Goal: Task Accomplishment & Management: Manage account settings

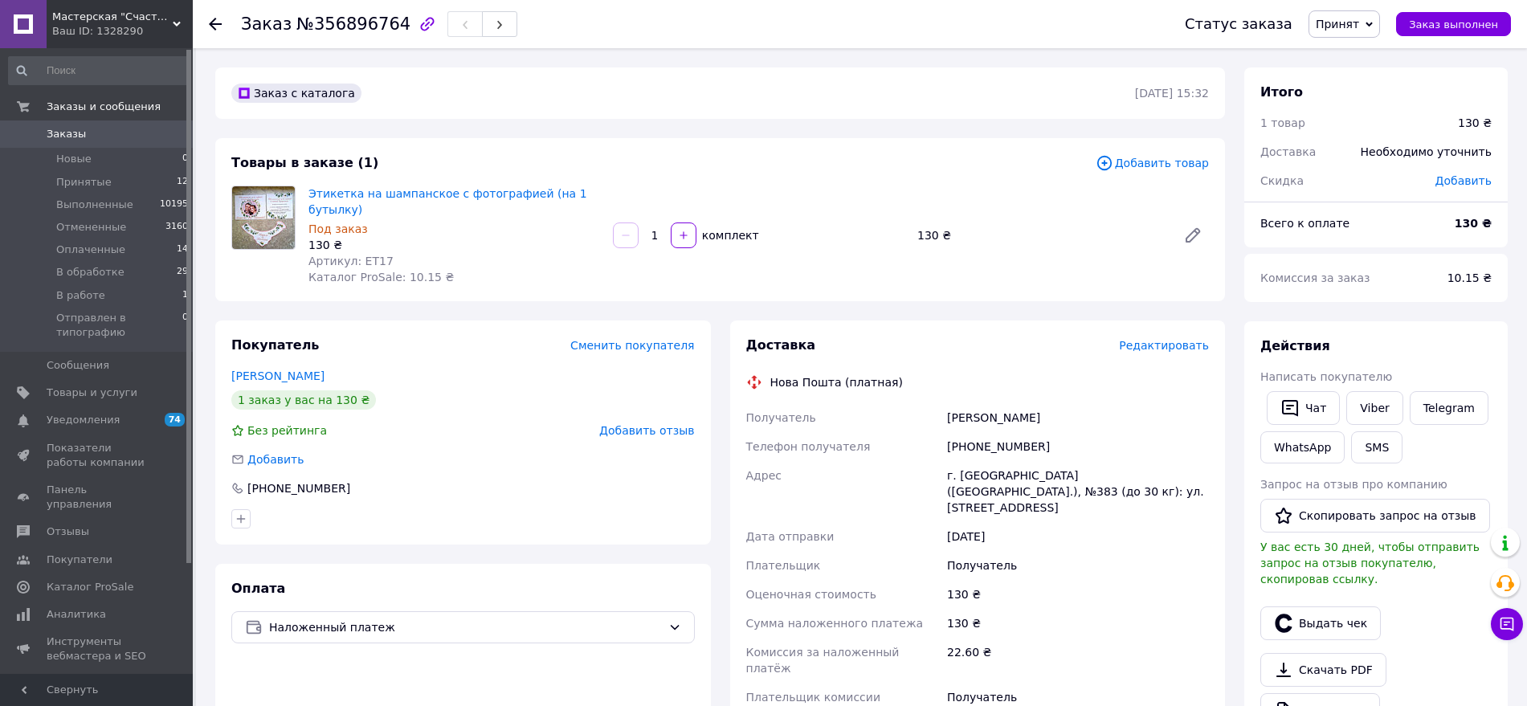
scroll to position [453, 0]
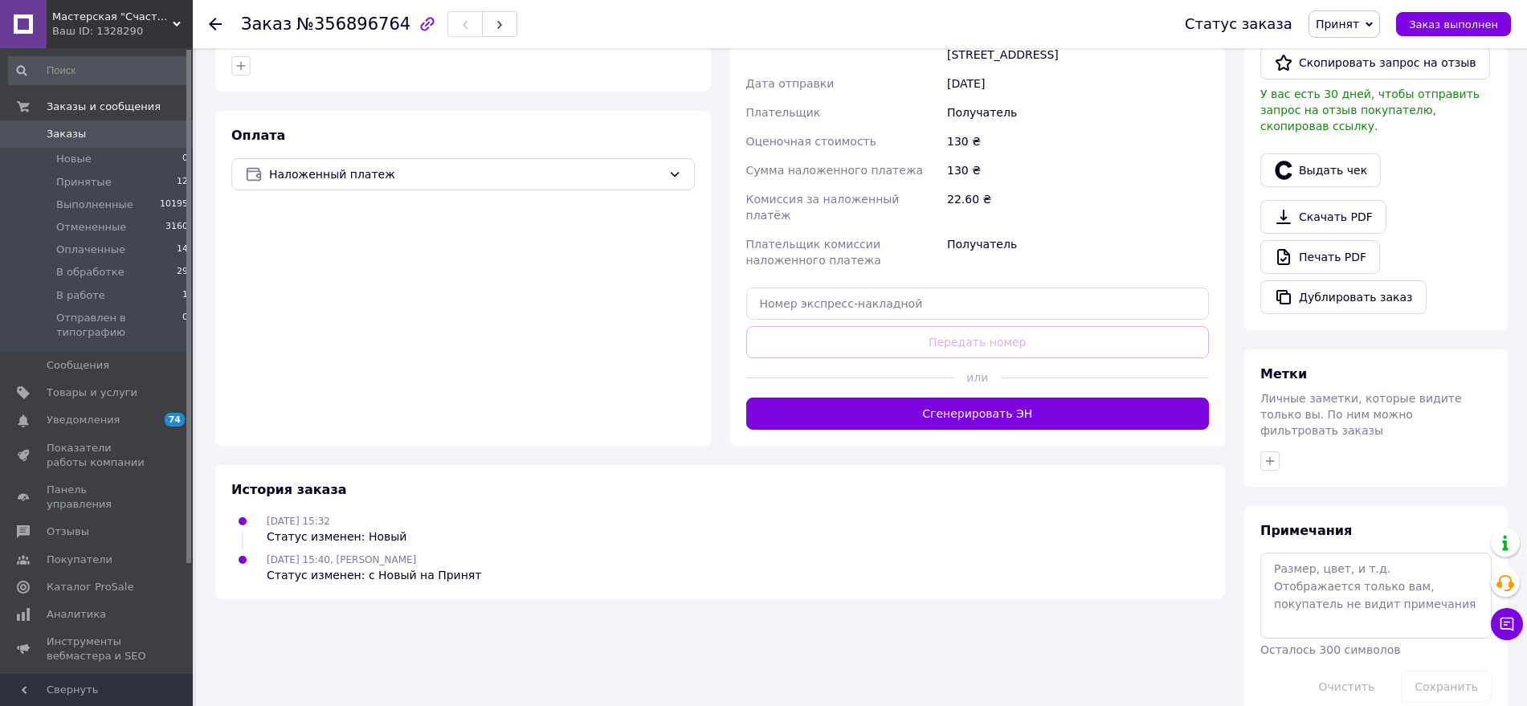
click at [102, 133] on span "Заказы" at bounding box center [98, 134] width 102 height 14
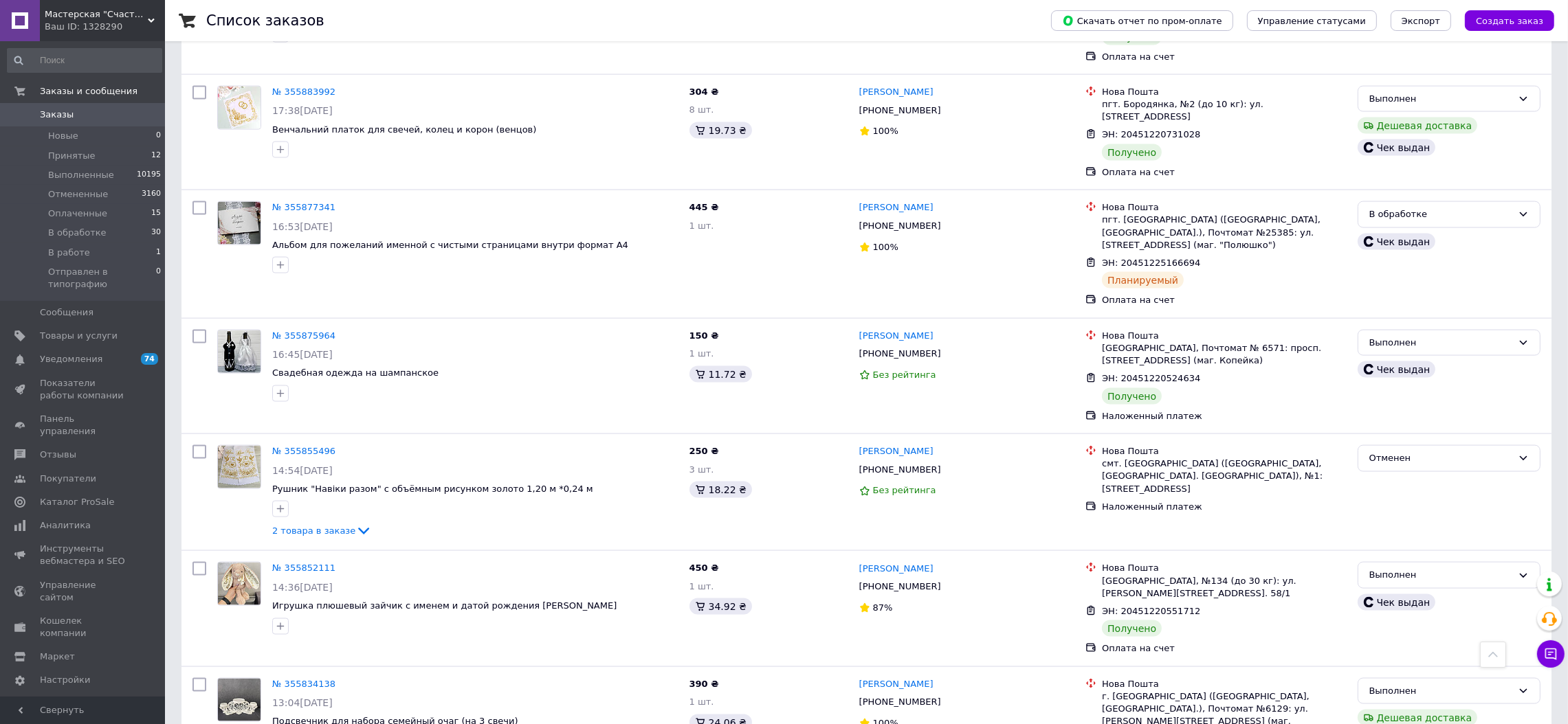
scroll to position [10956, 0]
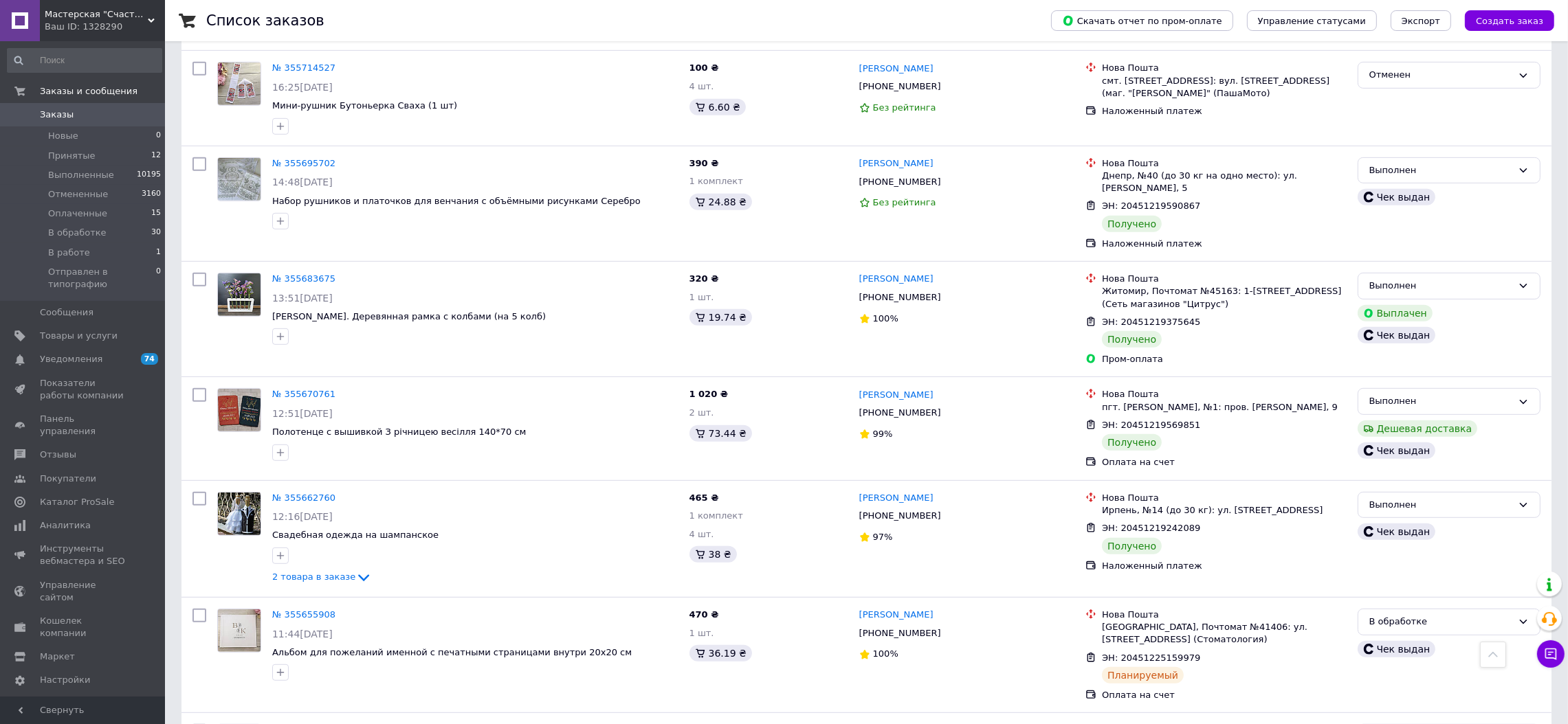
scroll to position [1069, 0]
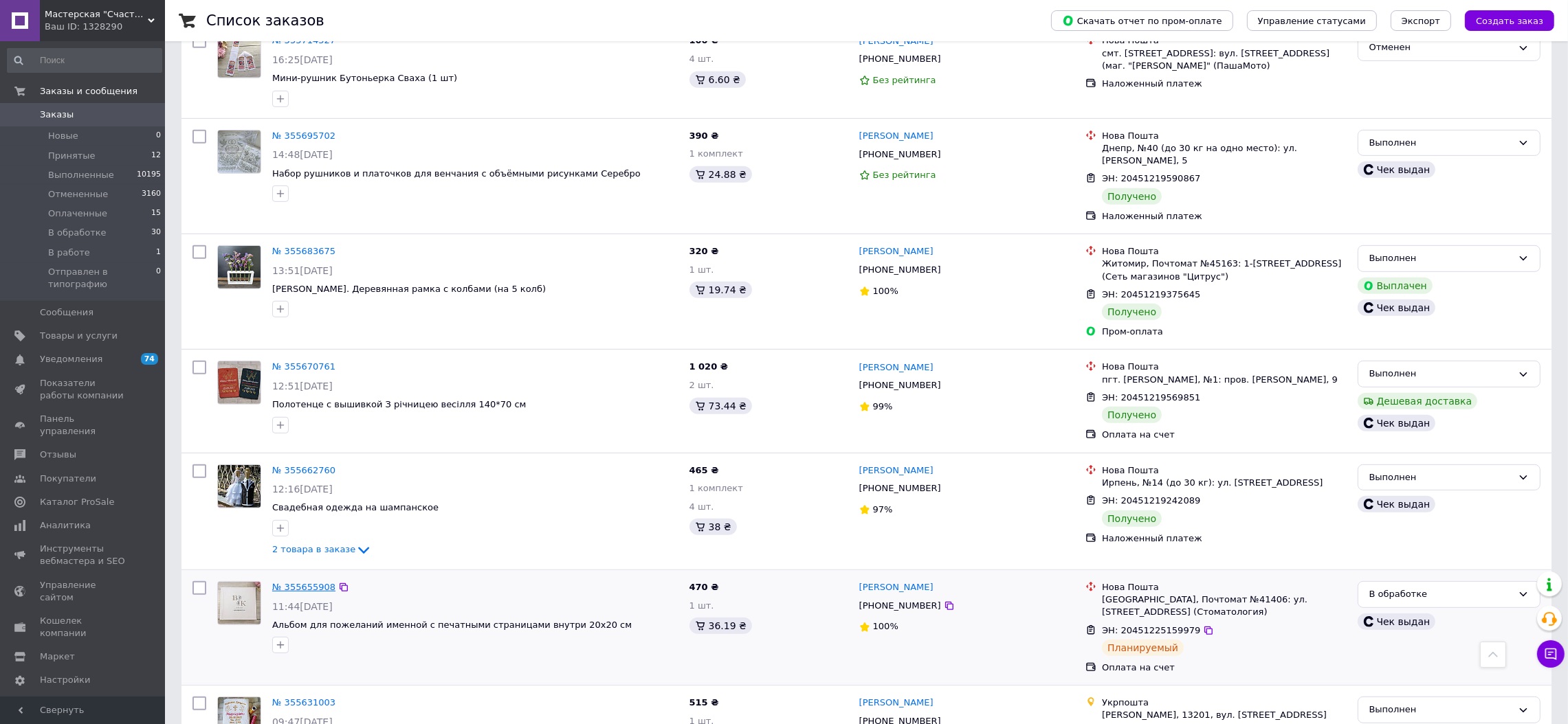
click at [298, 582] on link "№ 355655908" at bounding box center [304, 587] width 63 height 10
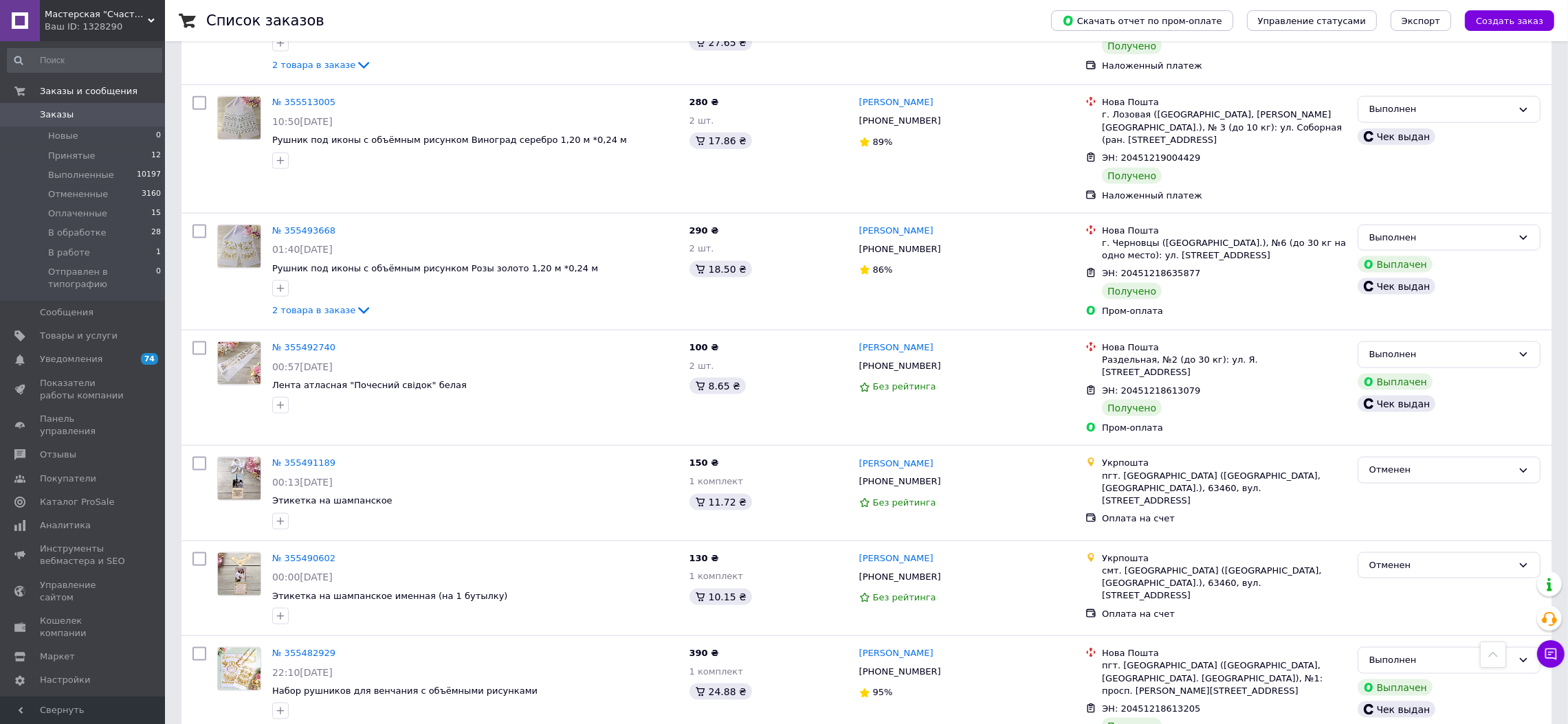
scroll to position [2803, 0]
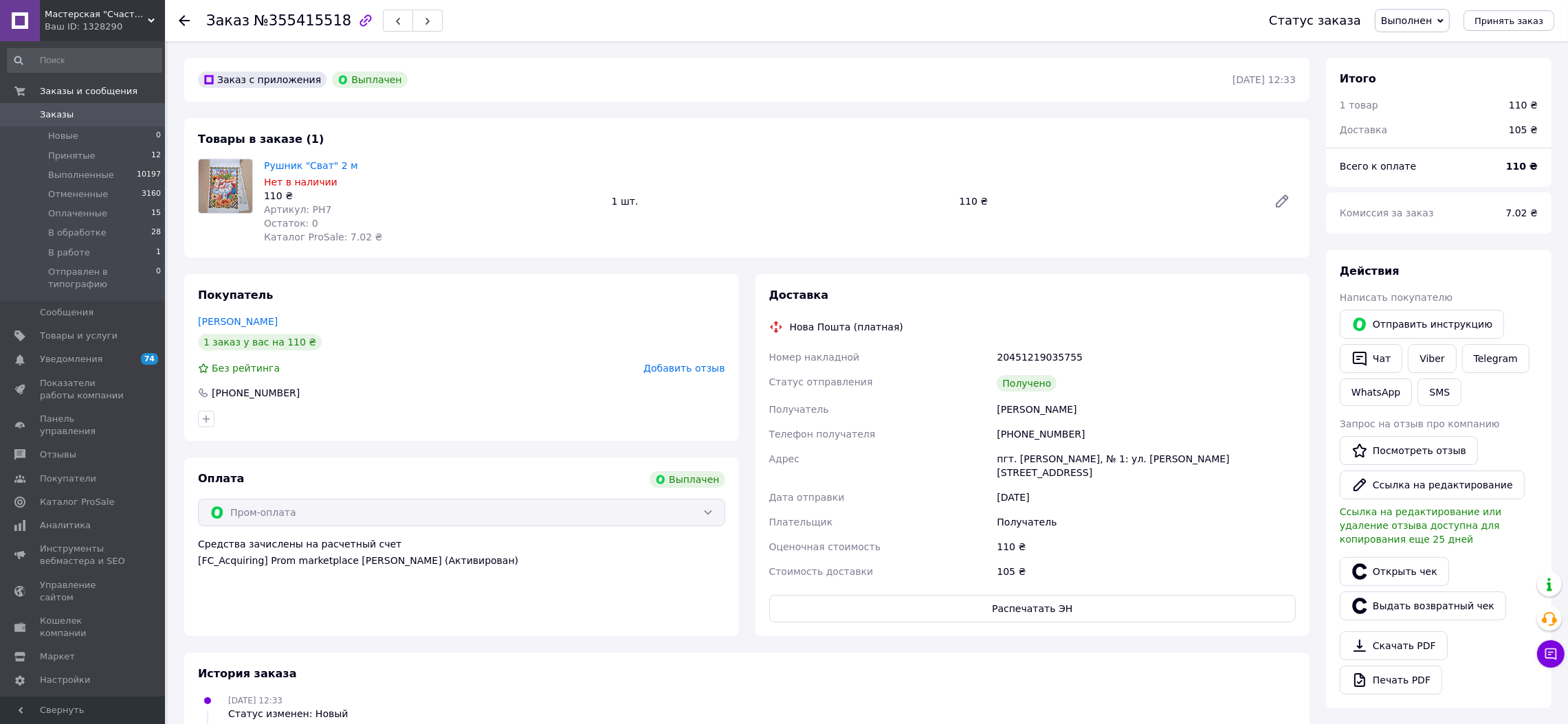
scroll to position [5, 0]
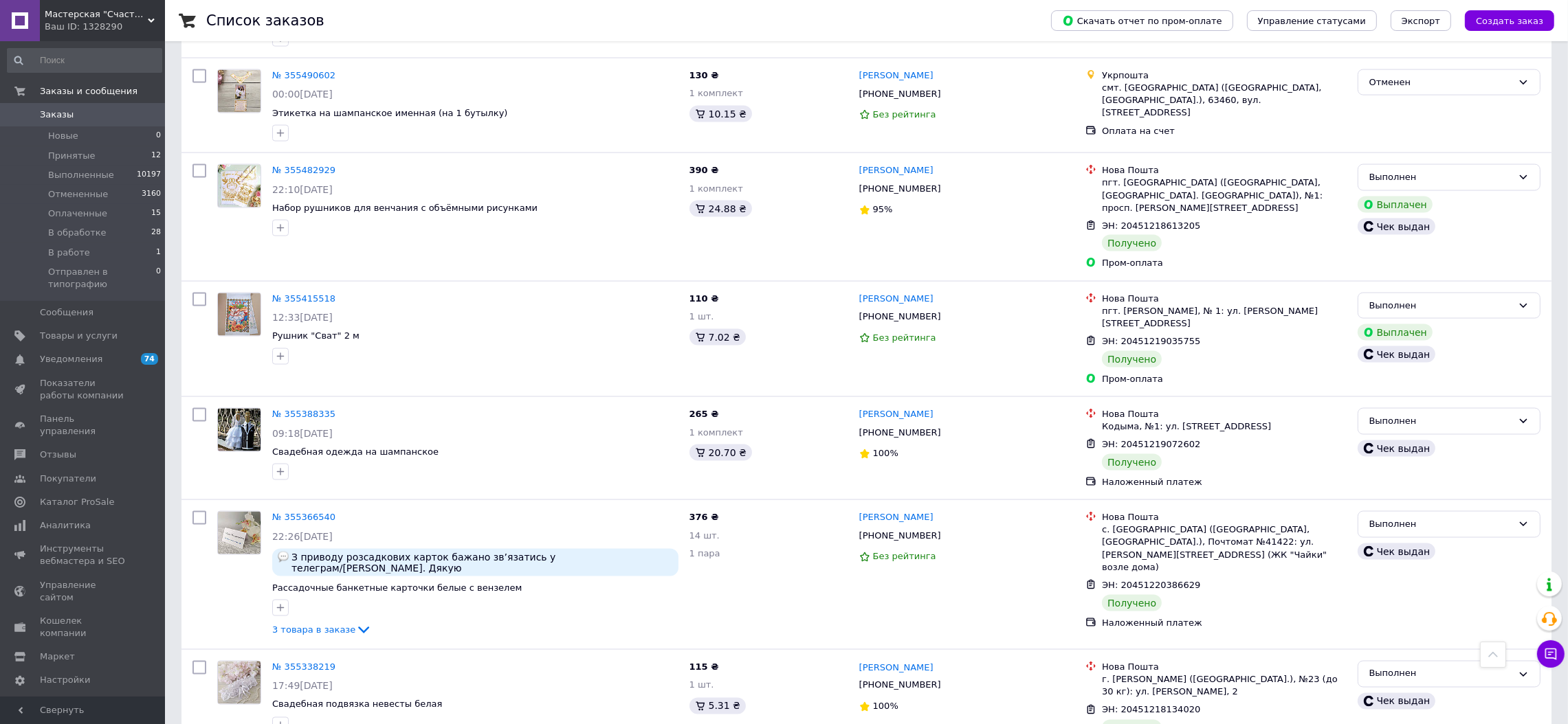
scroll to position [3219, 0]
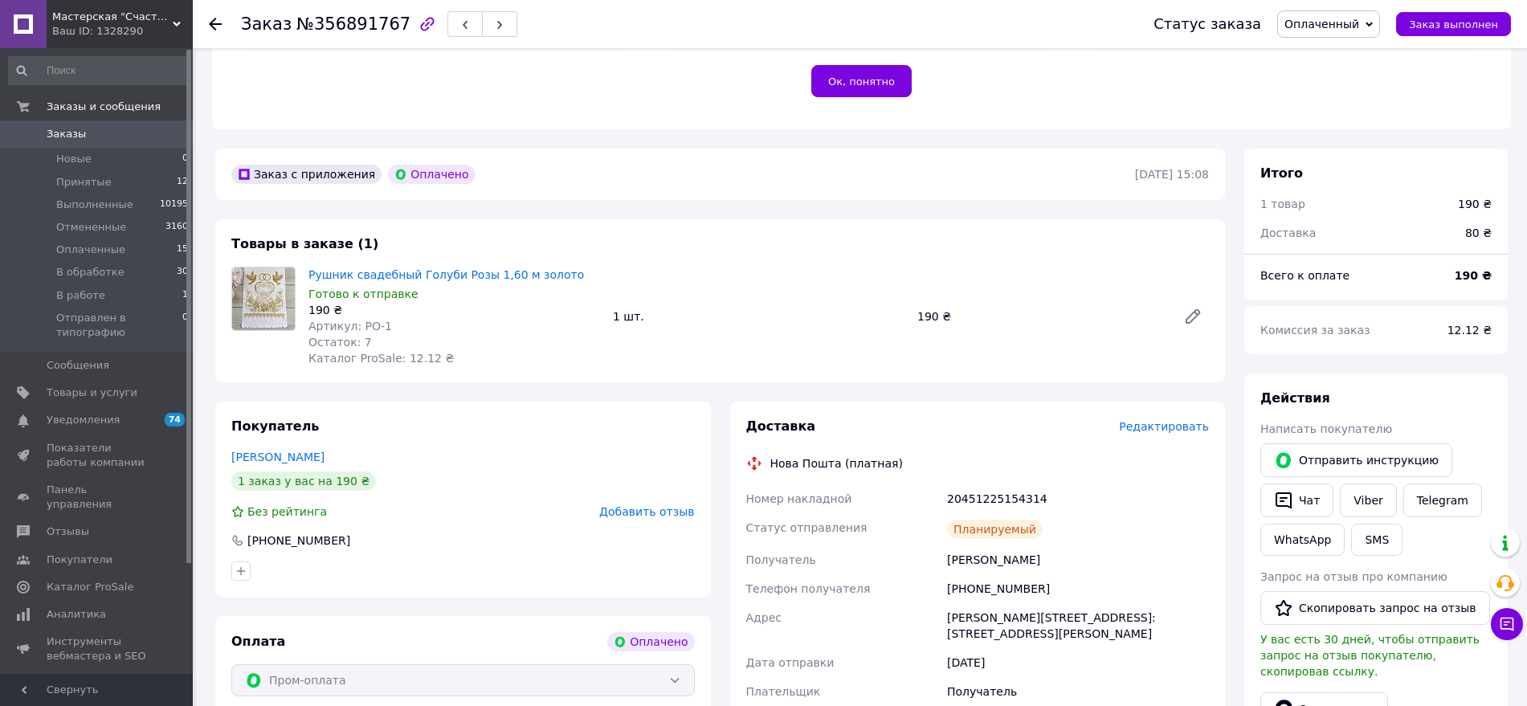
scroll to position [545, 0]
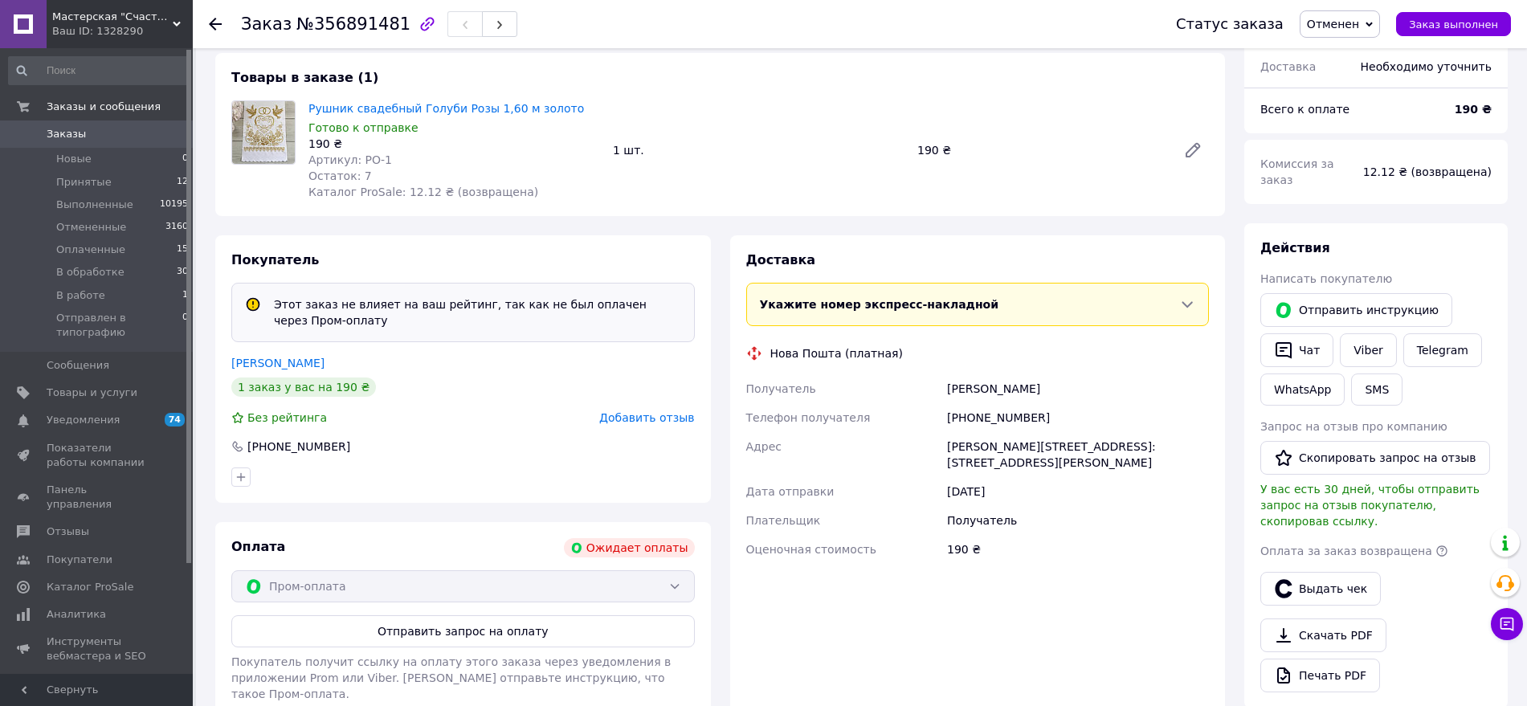
scroll to position [123, 0]
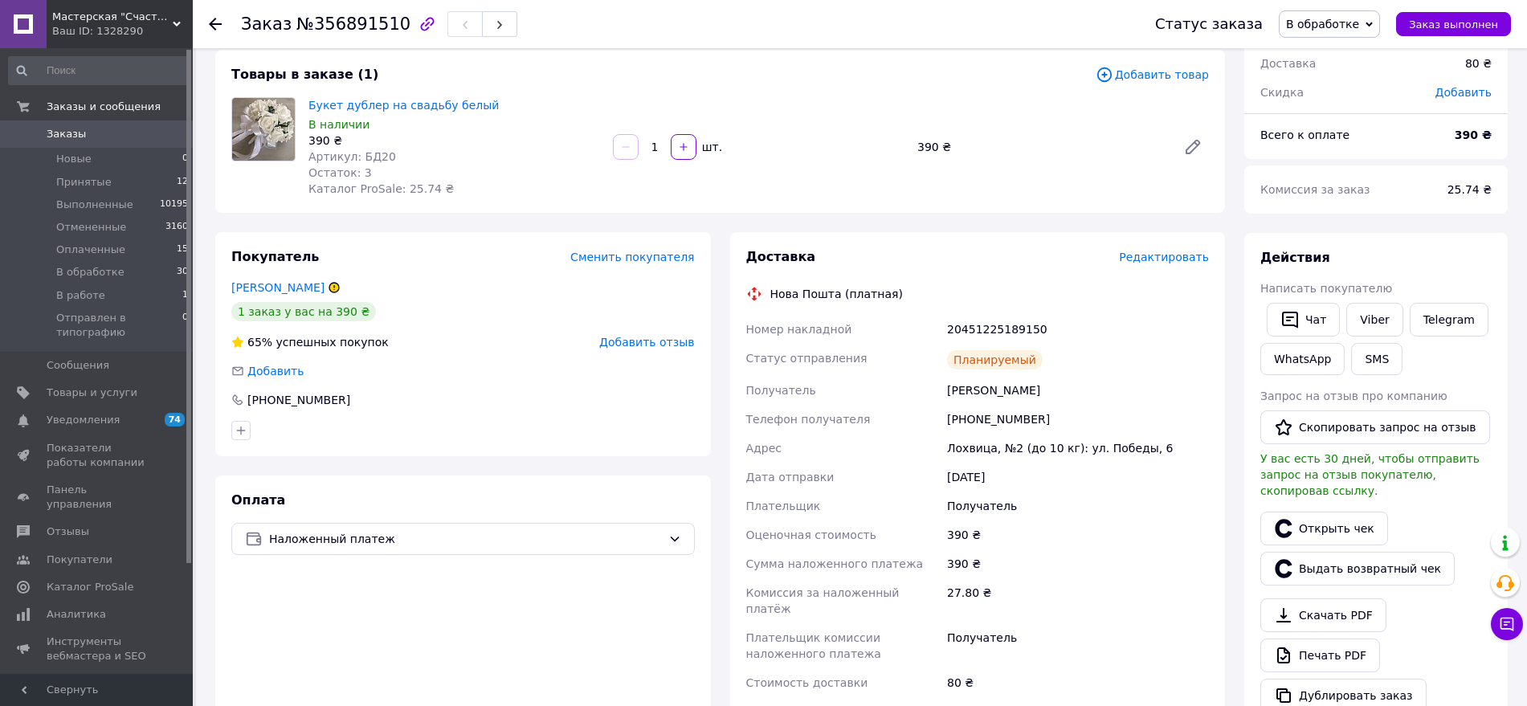
scroll to position [90, 0]
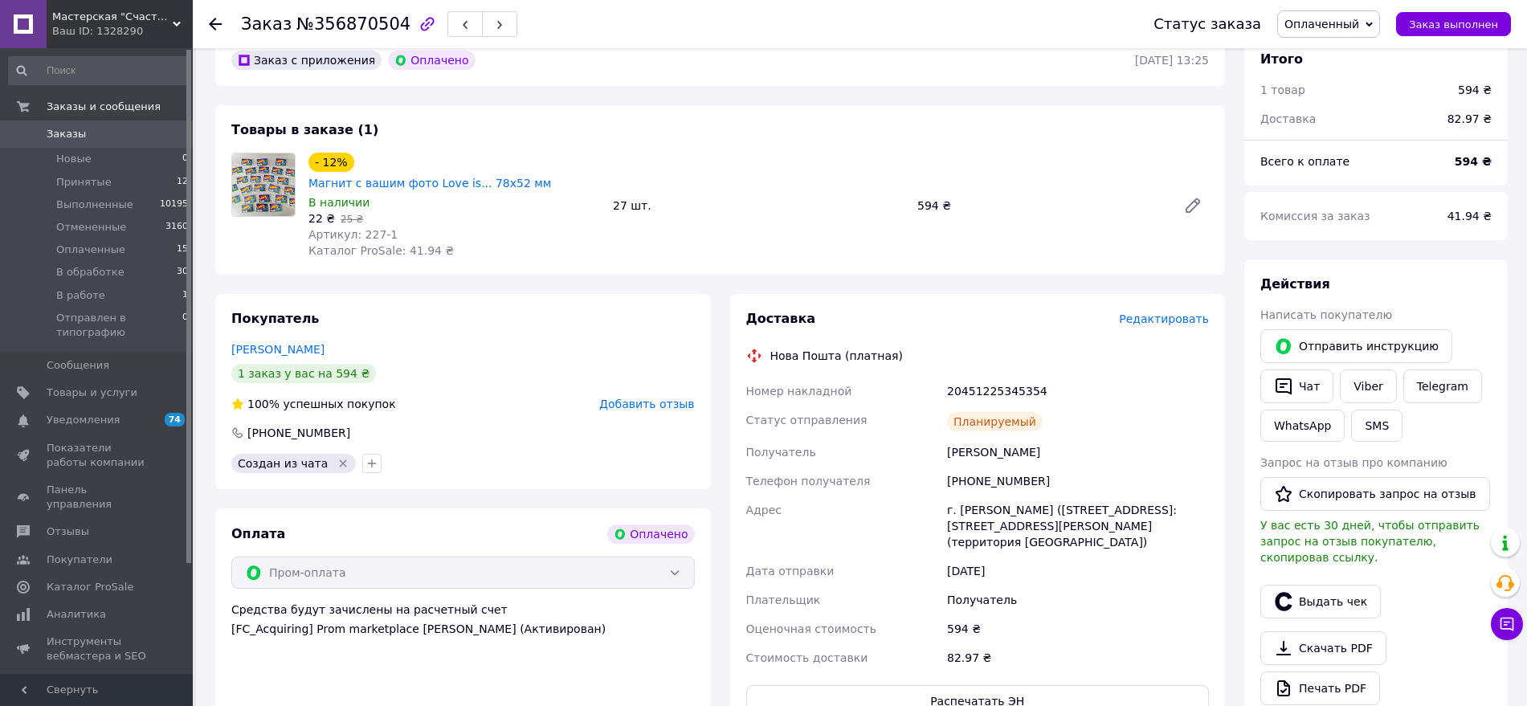
scroll to position [457, 0]
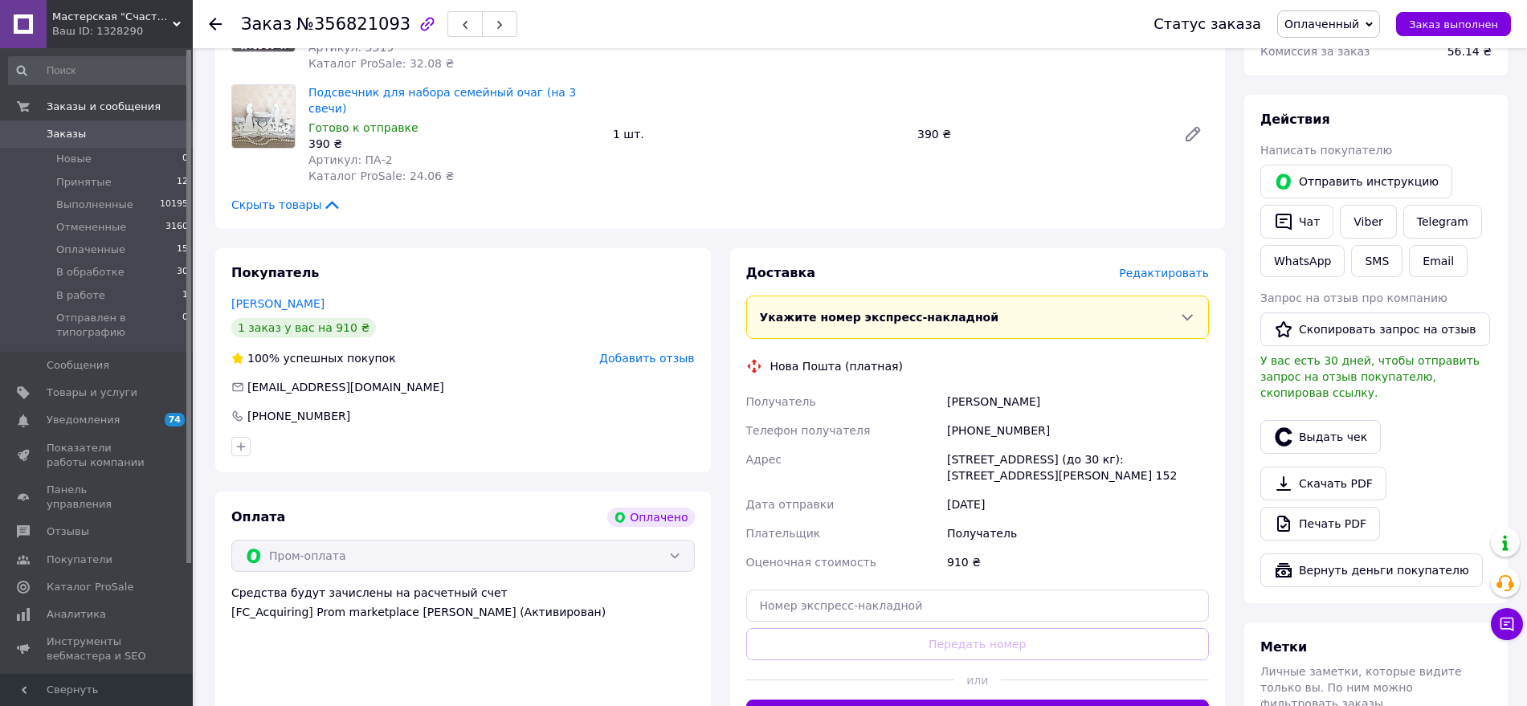
scroll to position [651, 0]
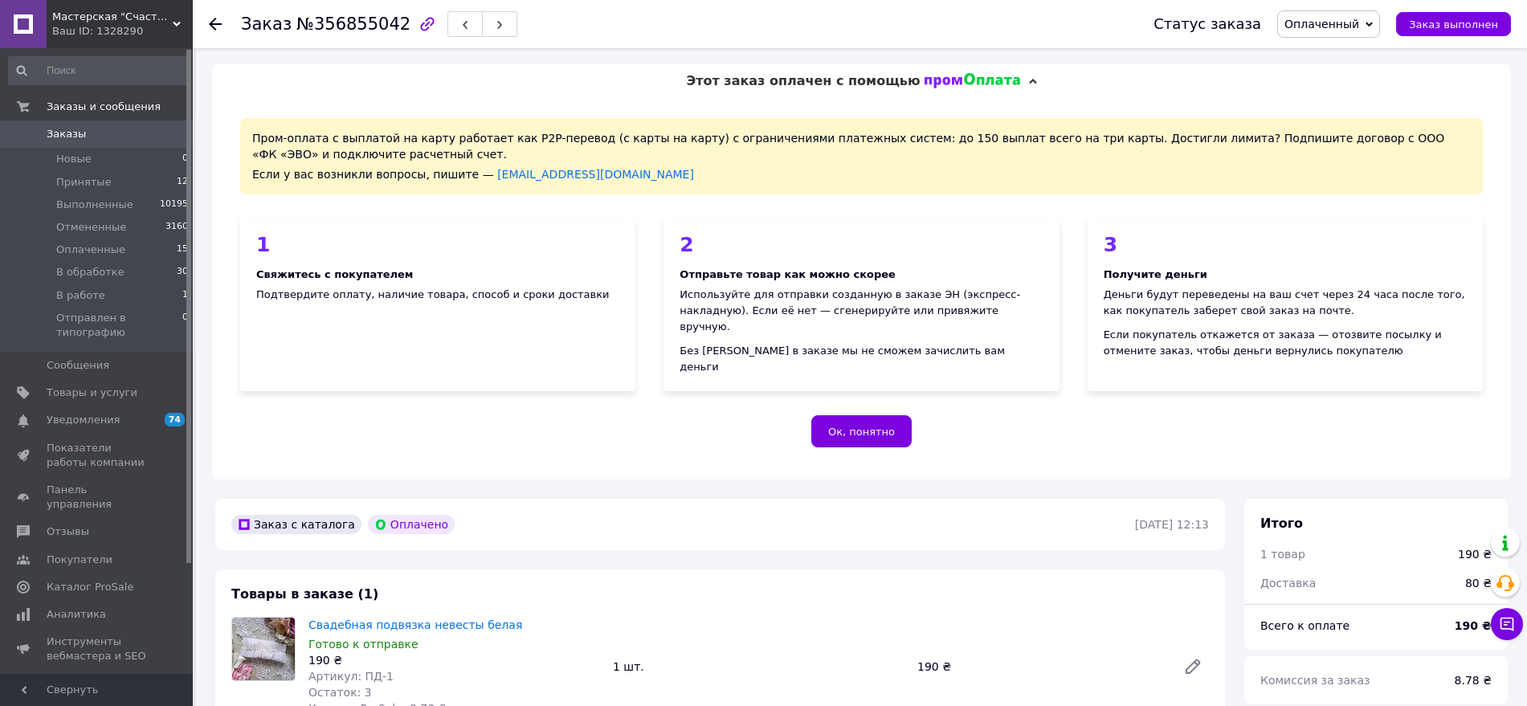
scroll to position [618, 0]
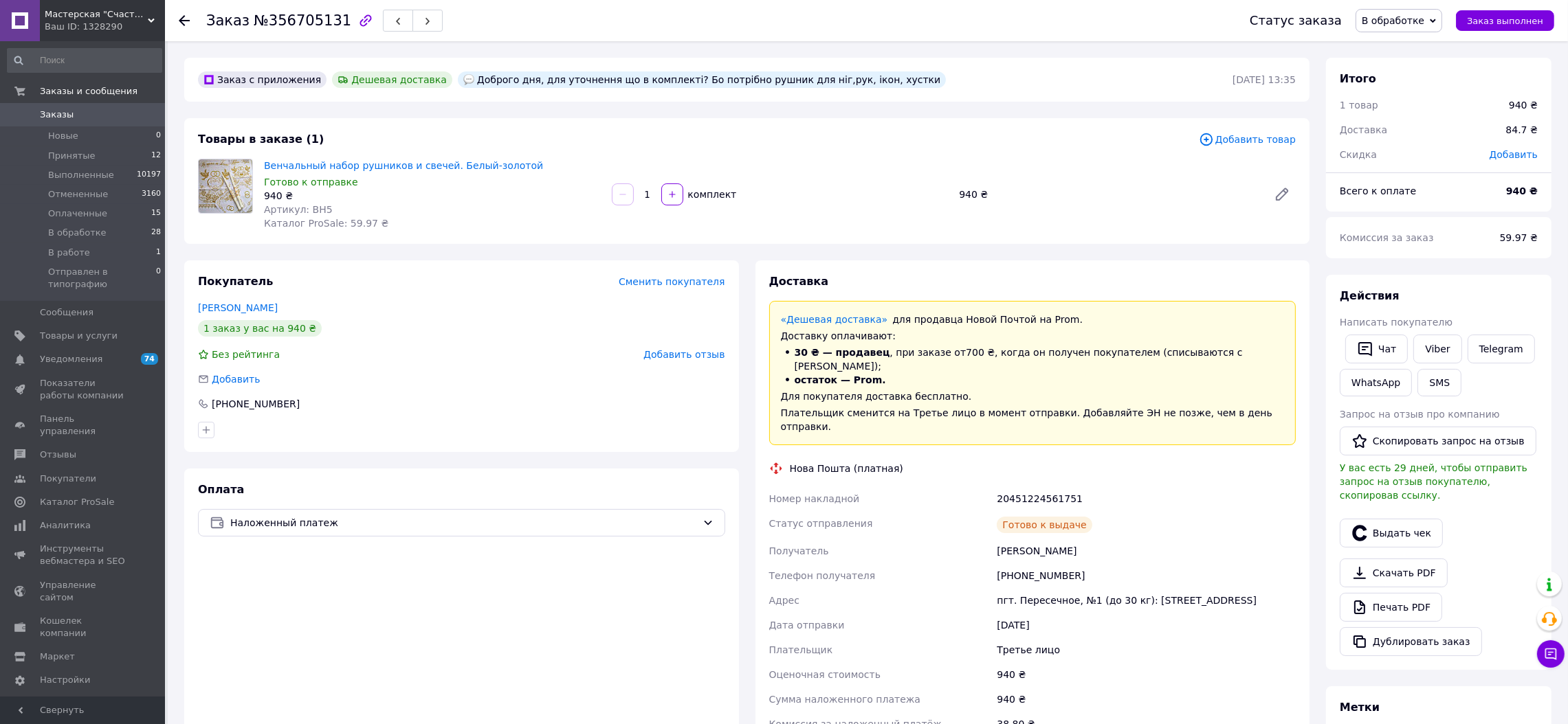
scroll to position [39, 0]
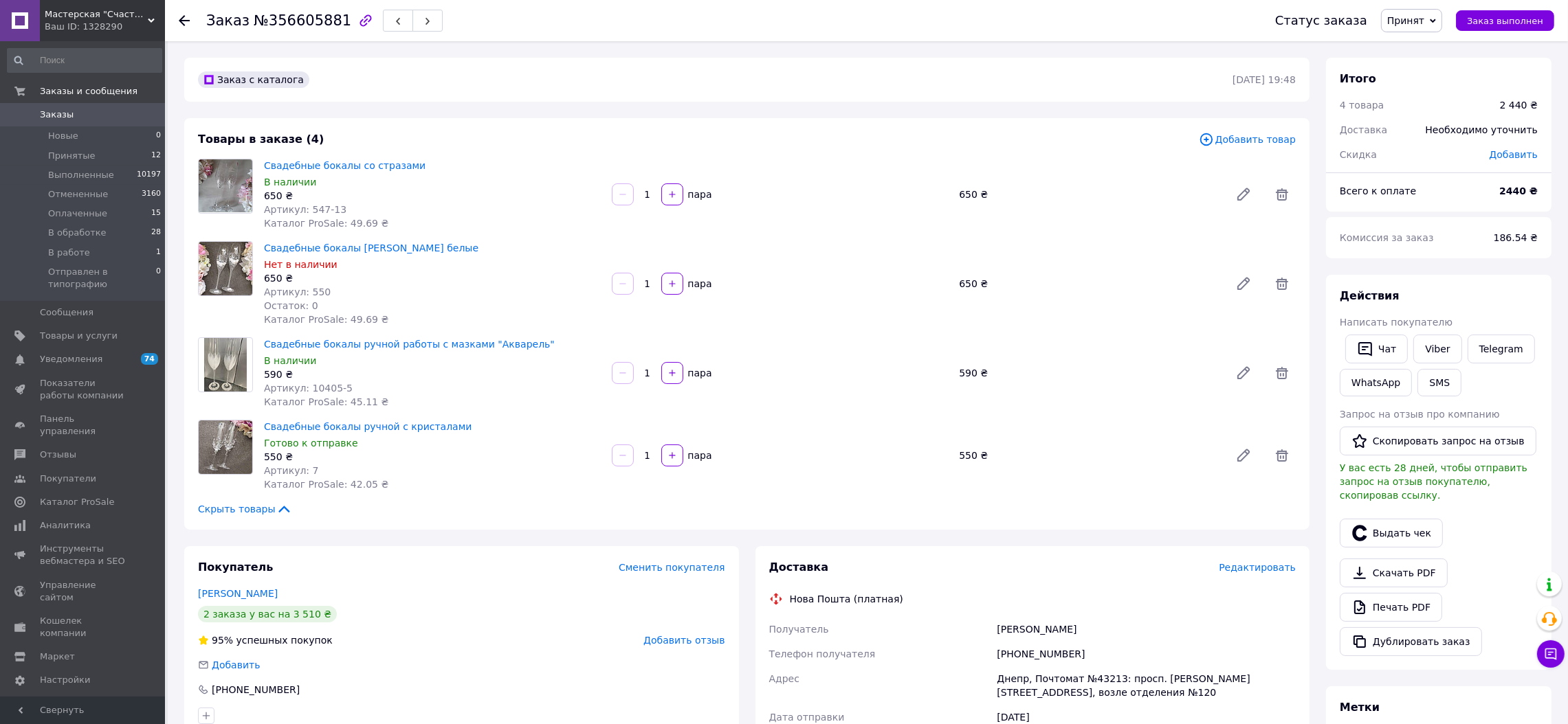
scroll to position [153, 0]
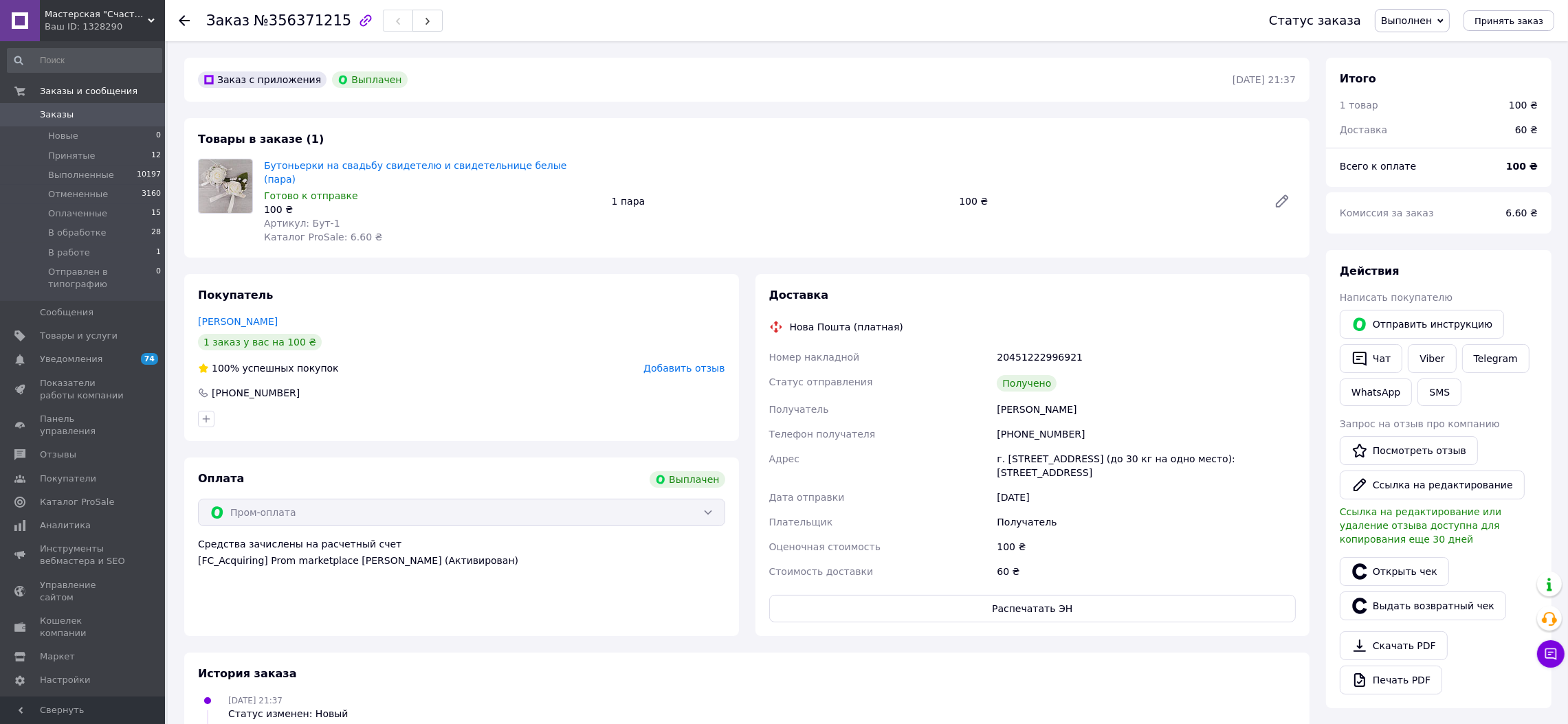
scroll to position [51, 0]
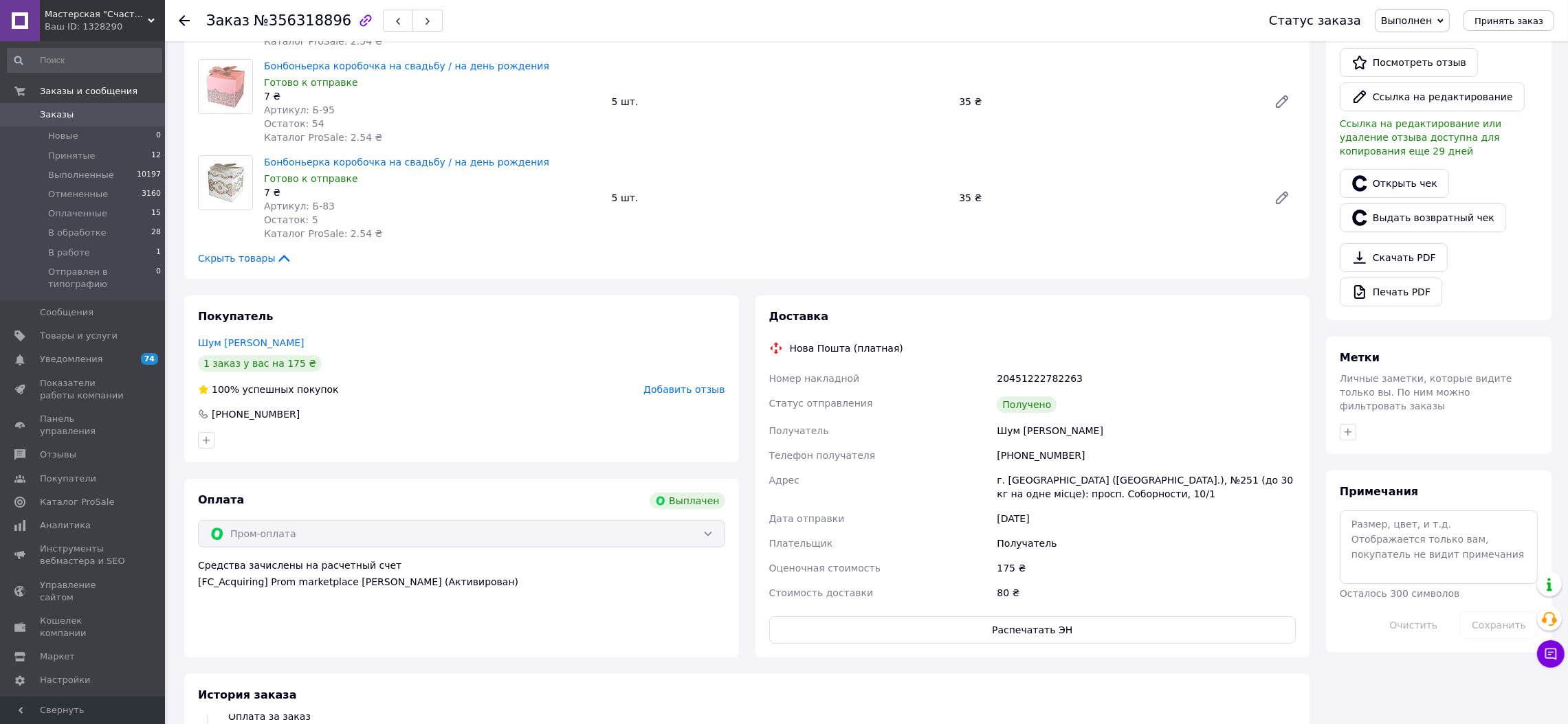
scroll to position [389, 0]
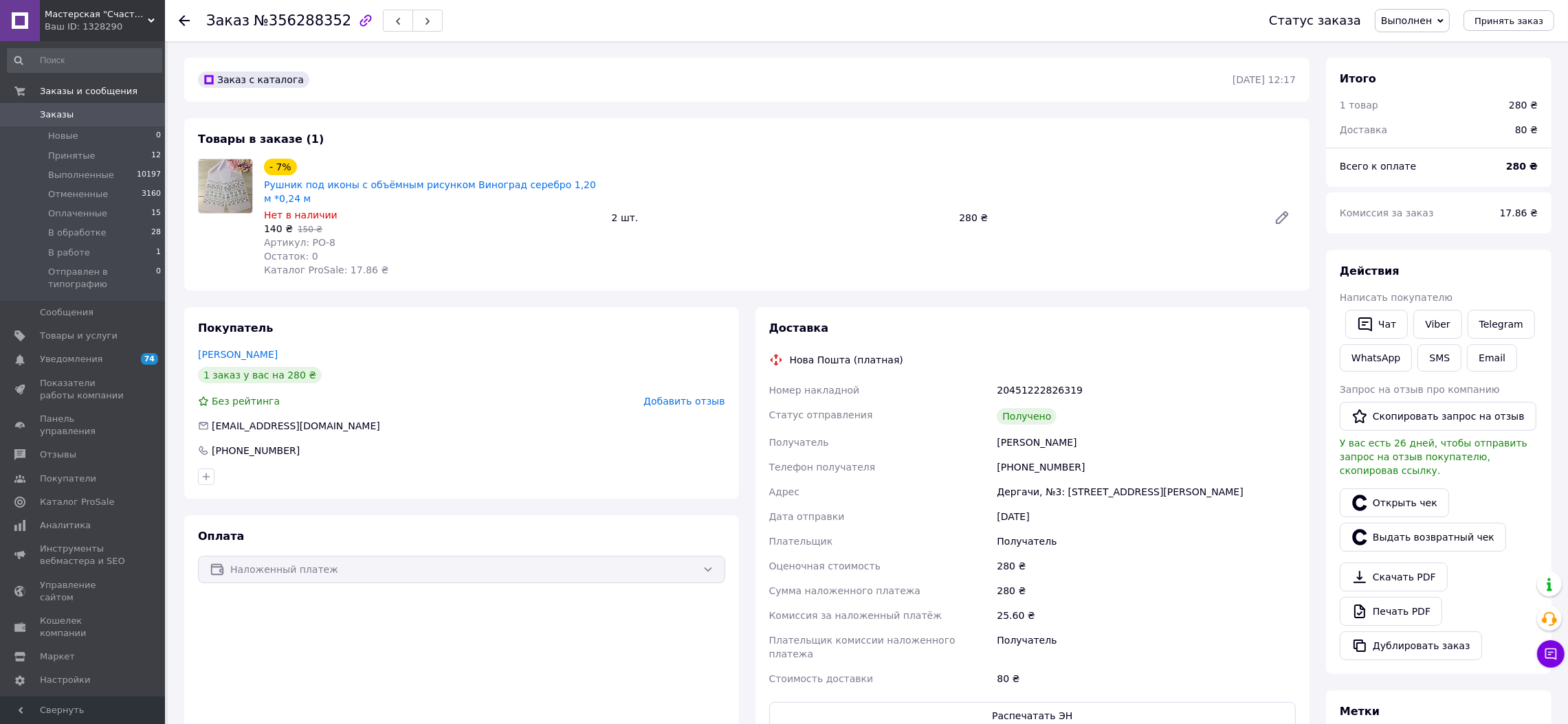
scroll to position [85, 0]
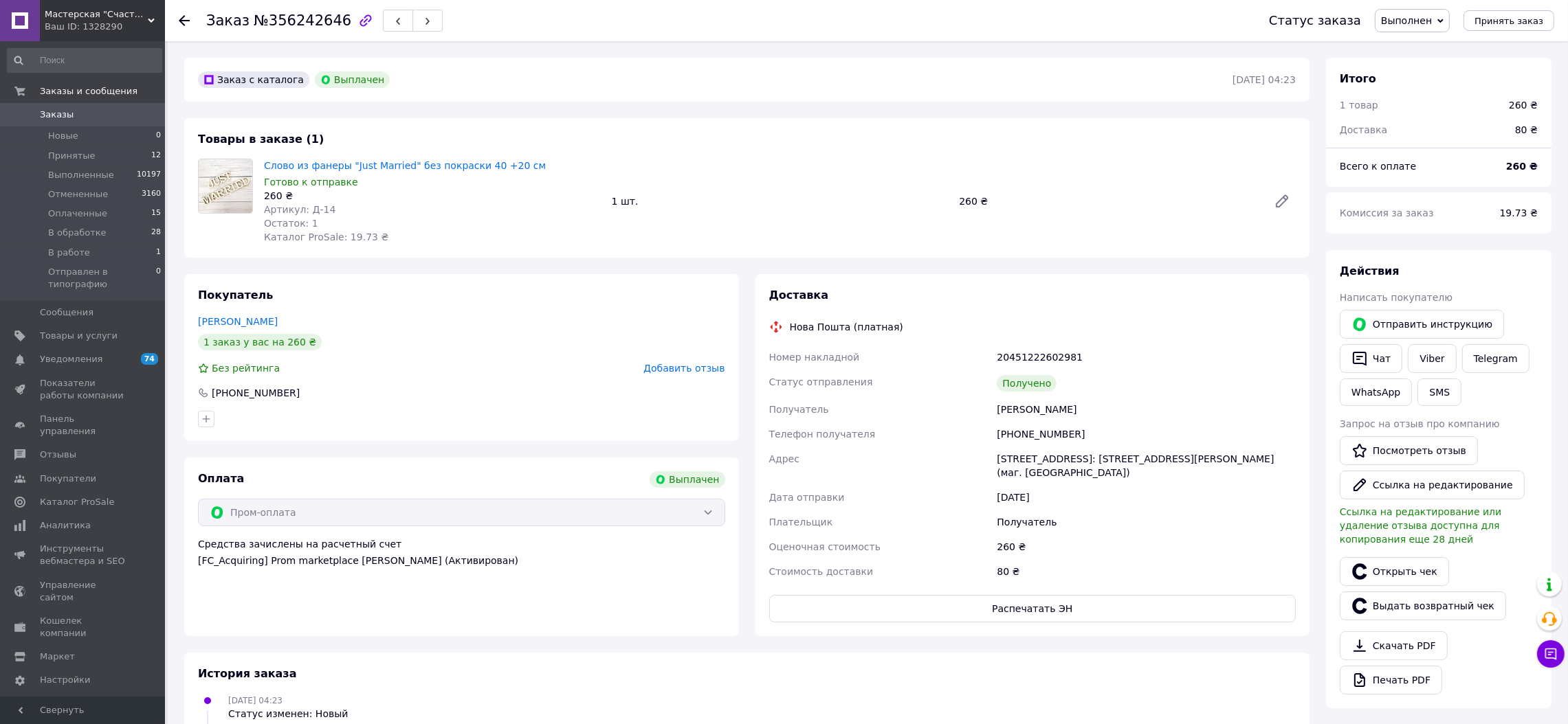
scroll to position [19, 0]
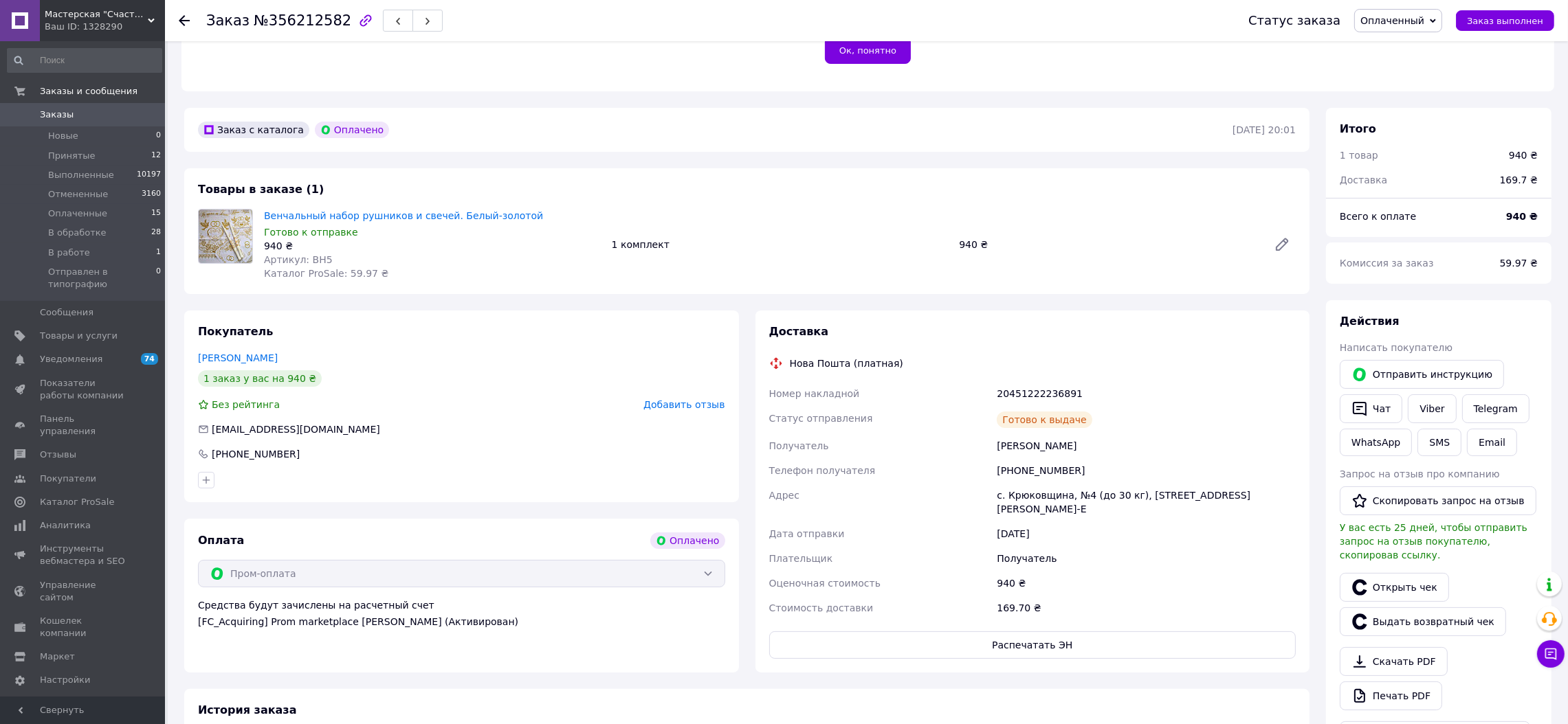
scroll to position [333, 0]
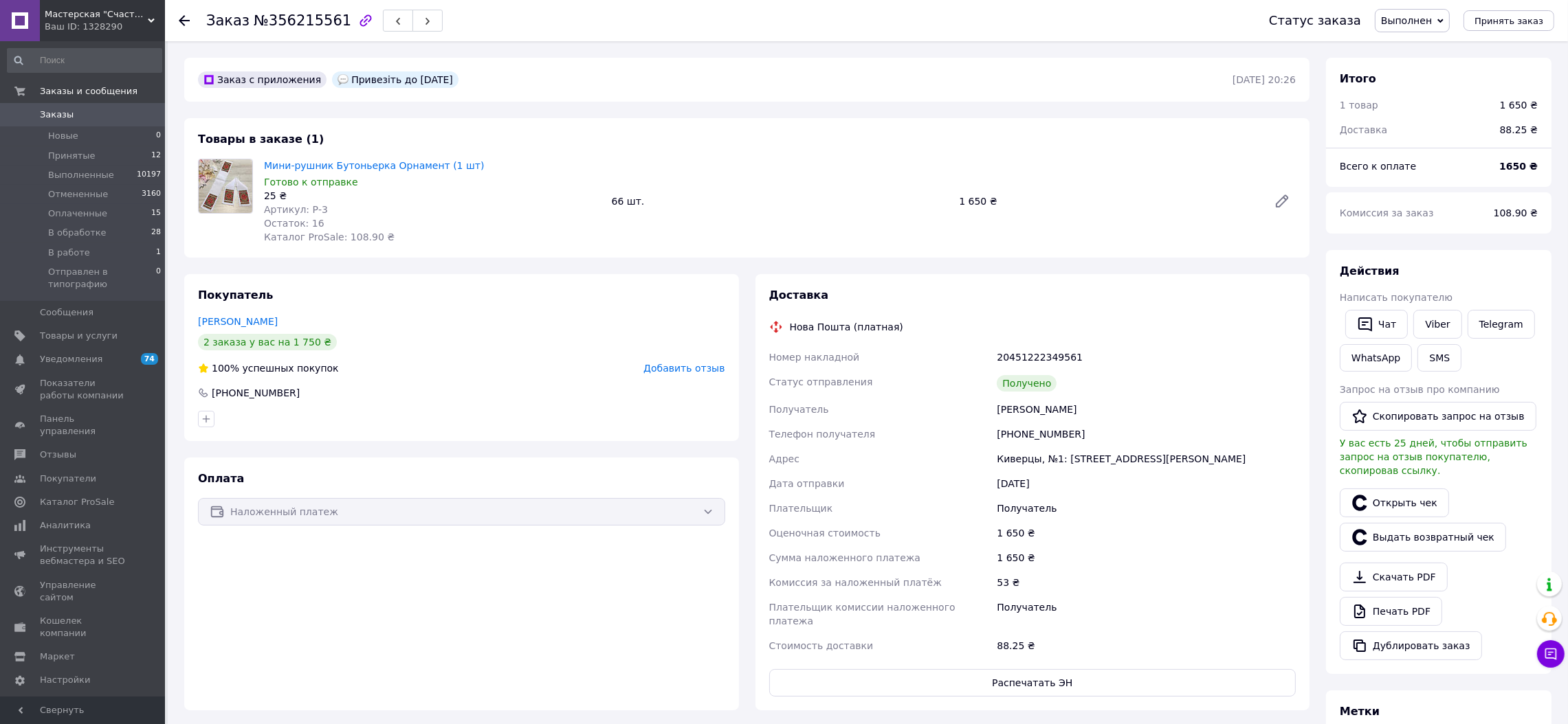
scroll to position [138, 0]
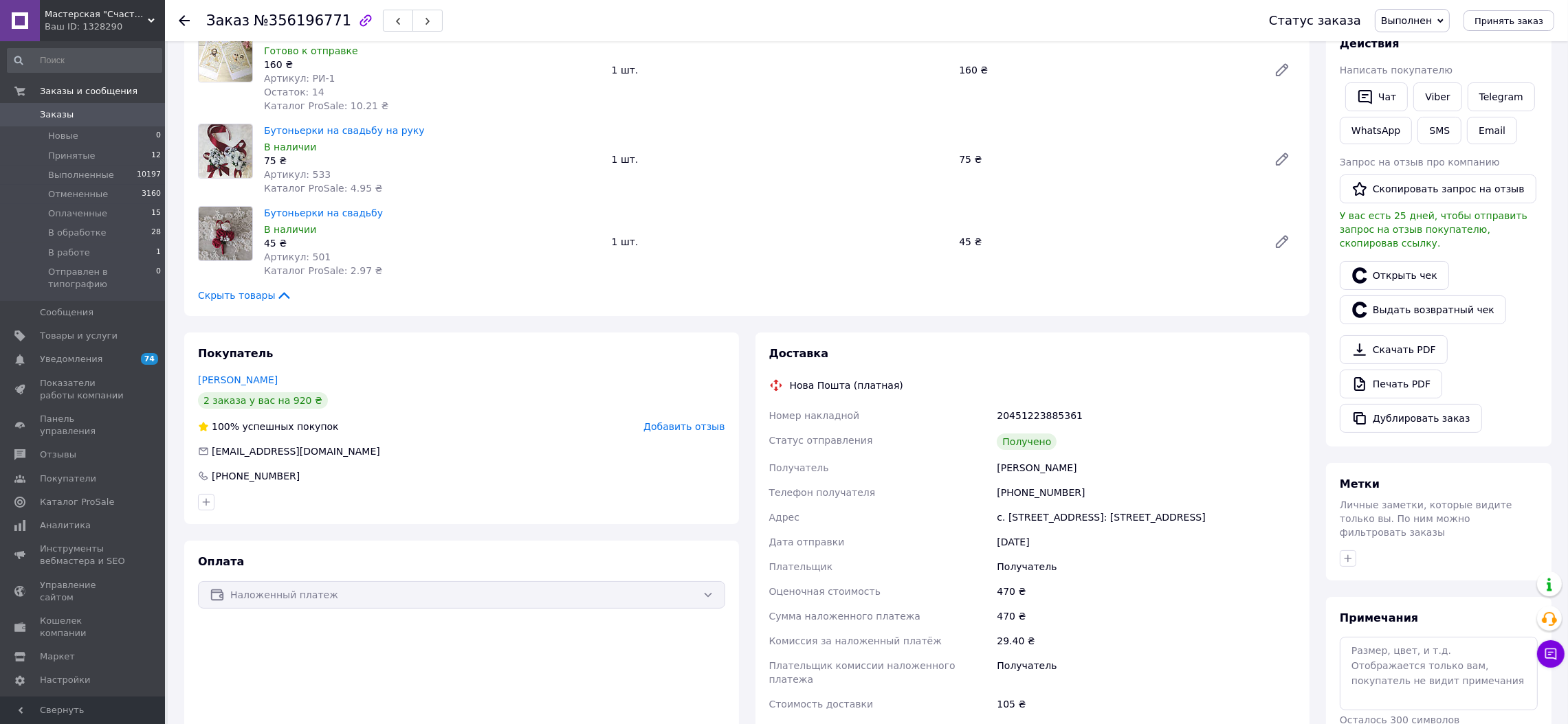
scroll to position [233, 0]
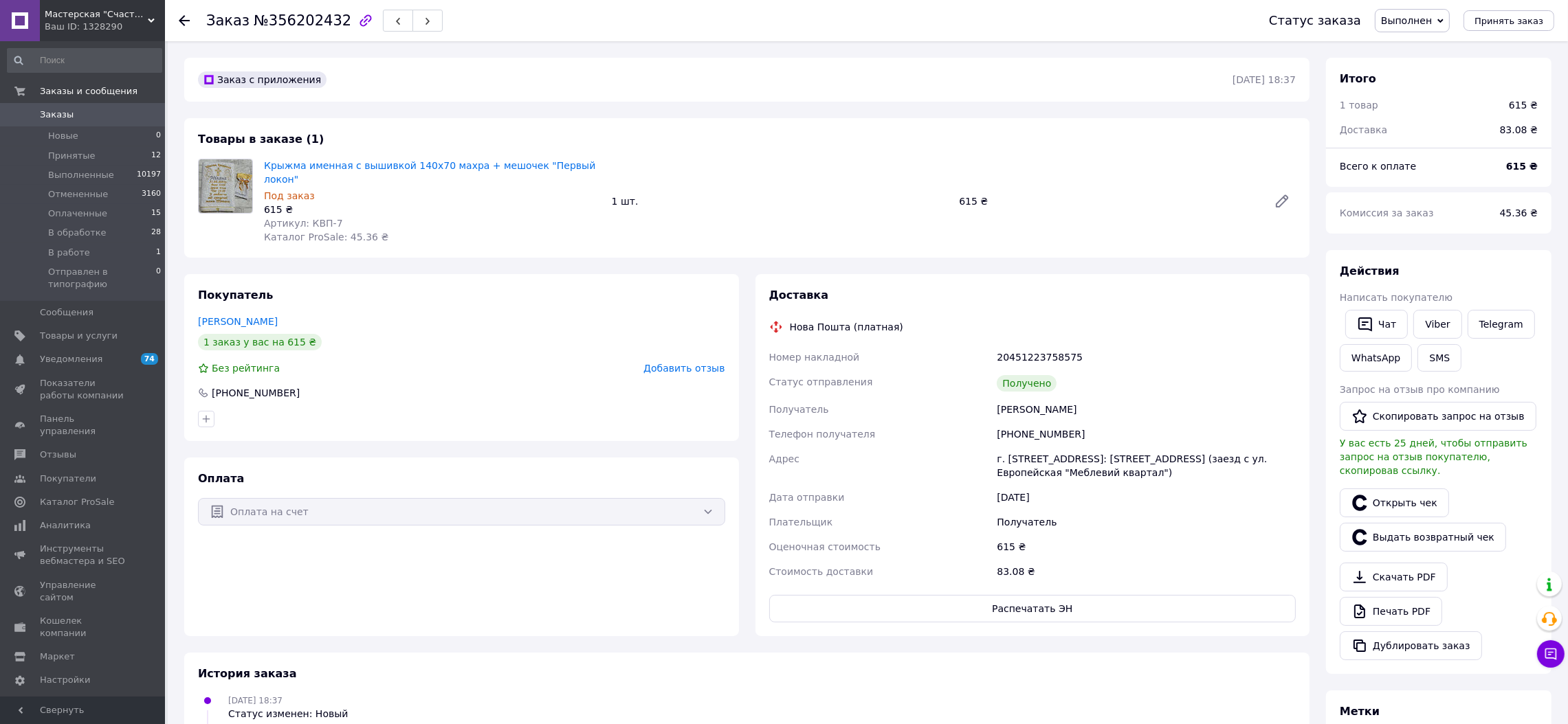
scroll to position [51, 0]
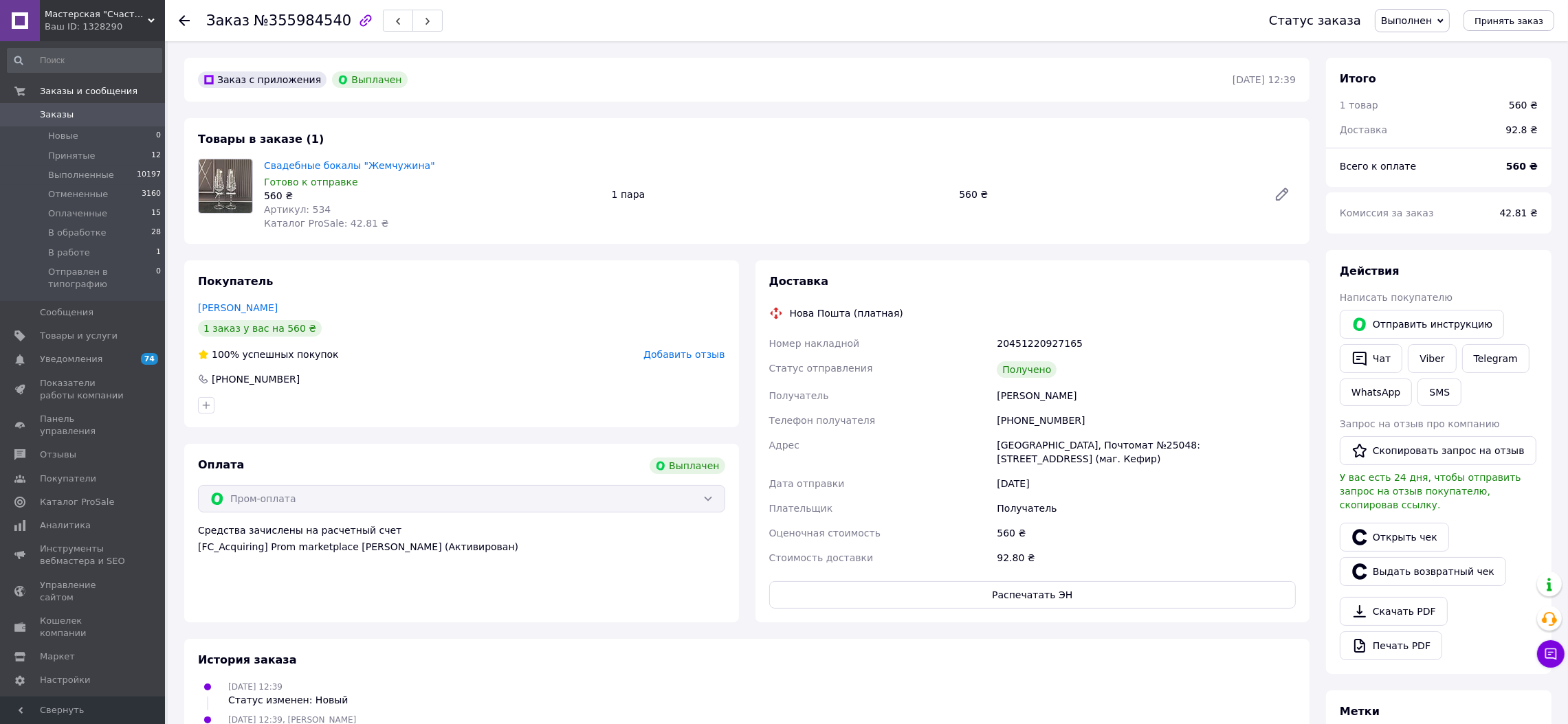
scroll to position [19, 0]
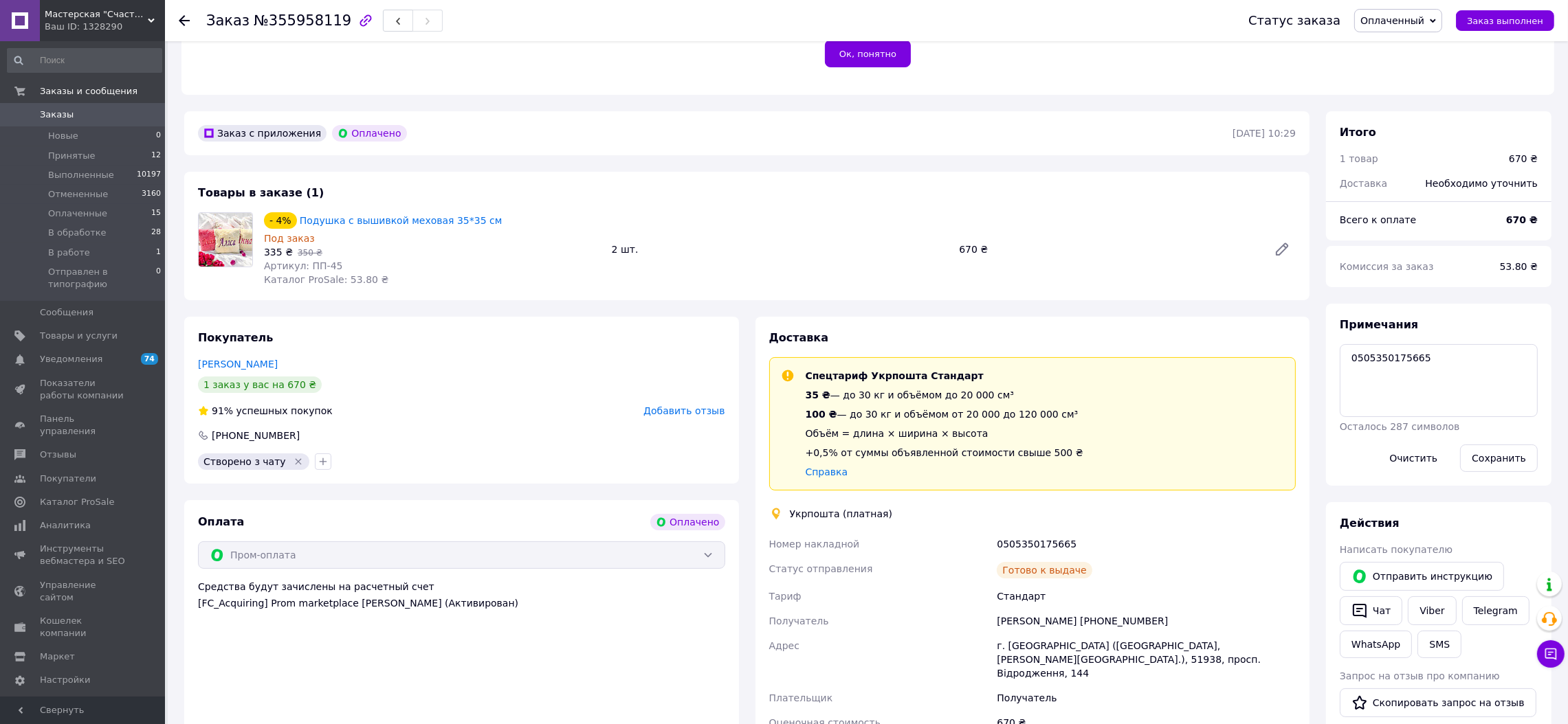
scroll to position [291, 0]
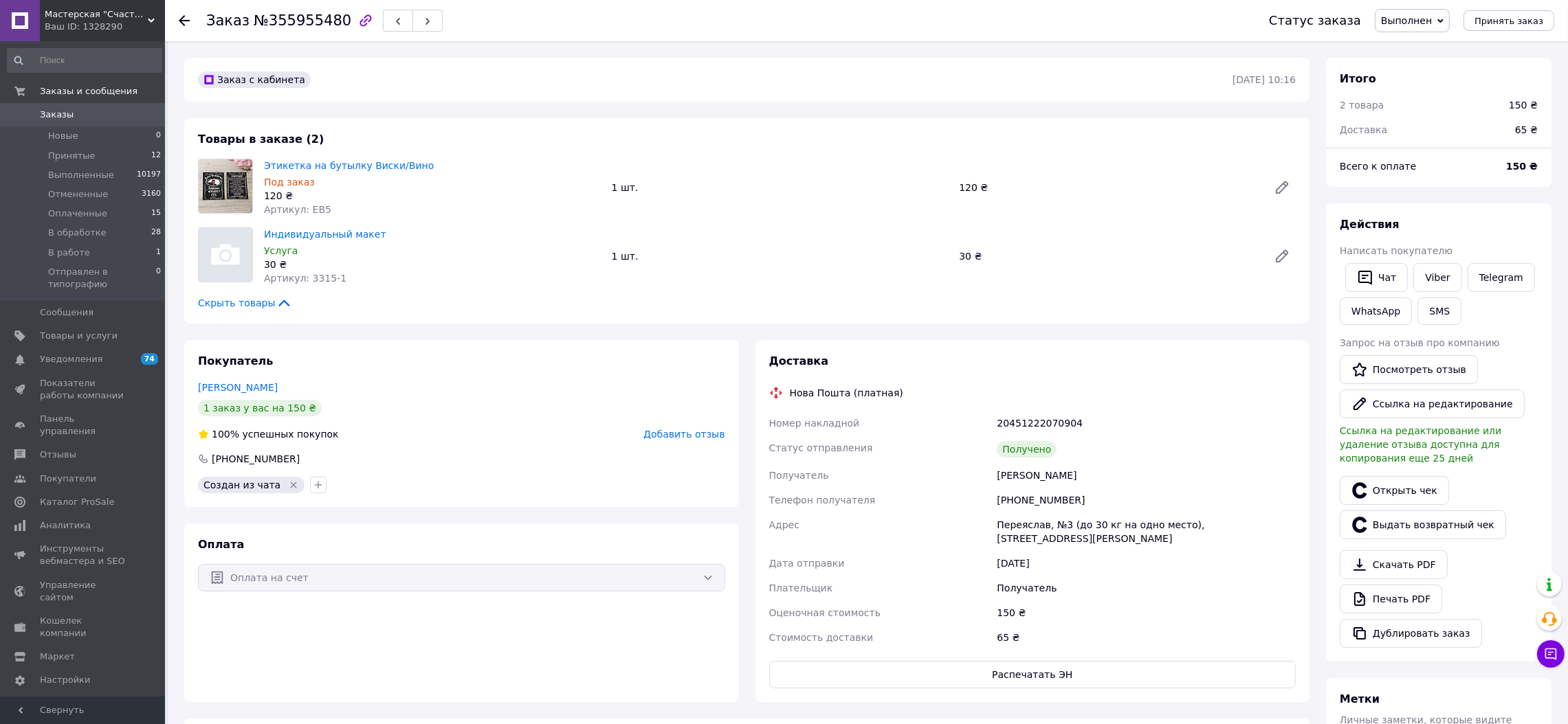
scroll to position [19, 0]
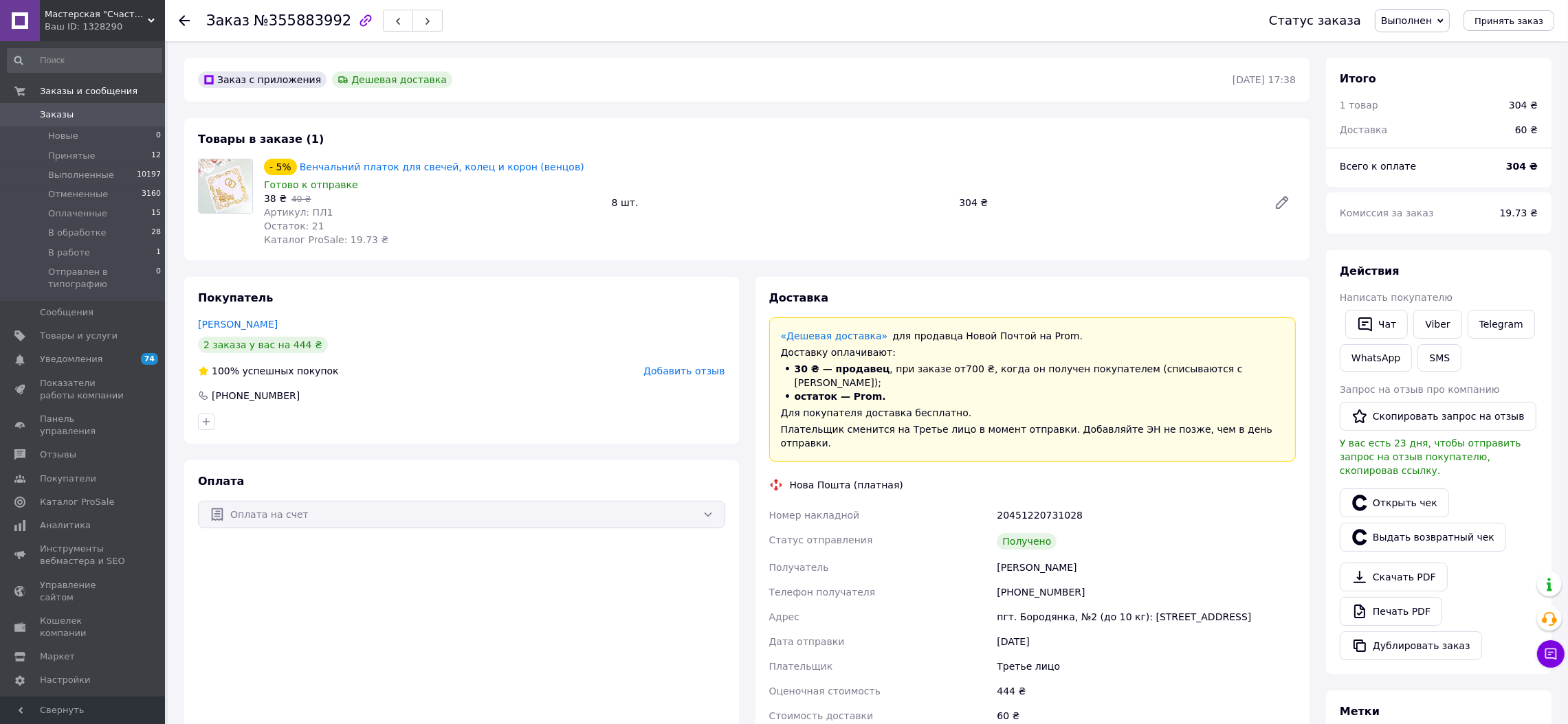
scroll to position [183, 0]
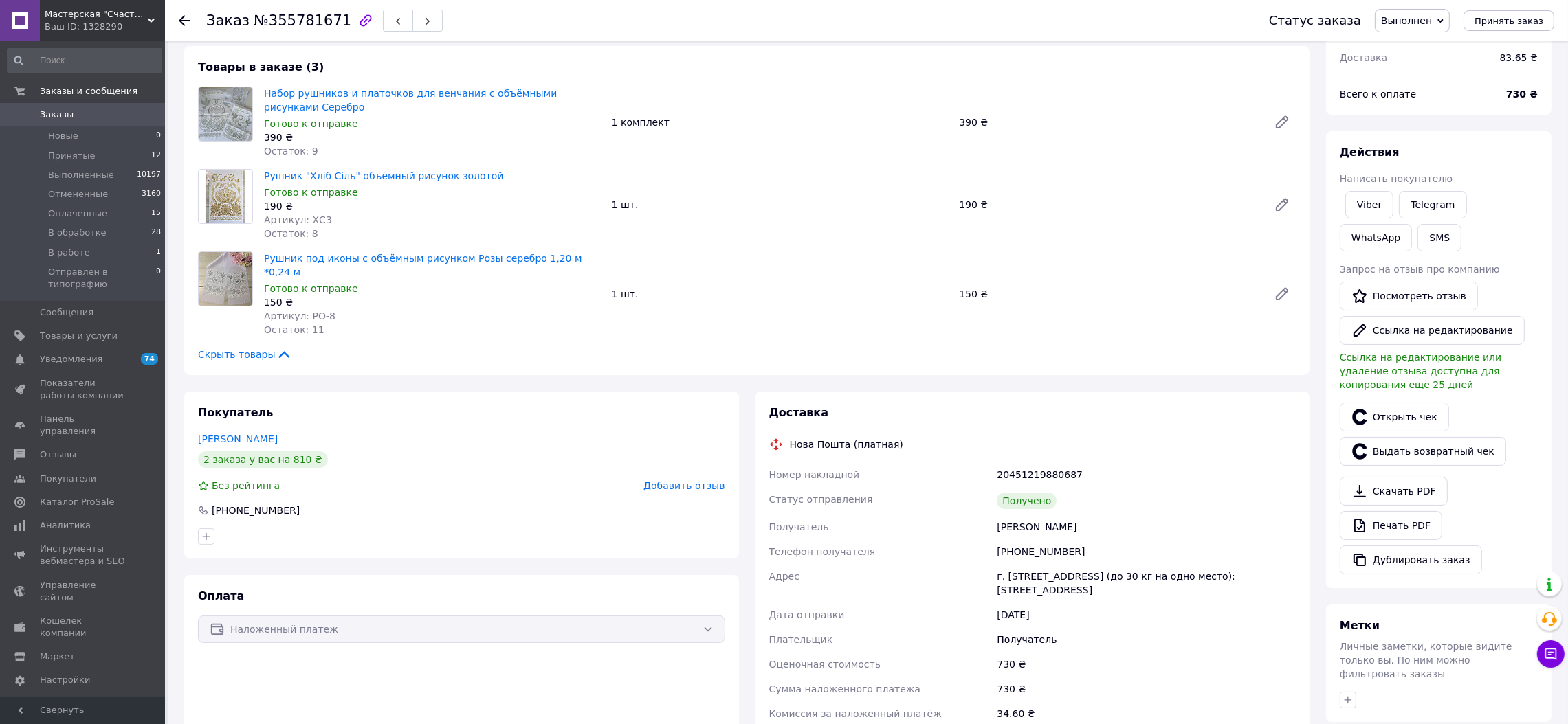
scroll to position [74, 0]
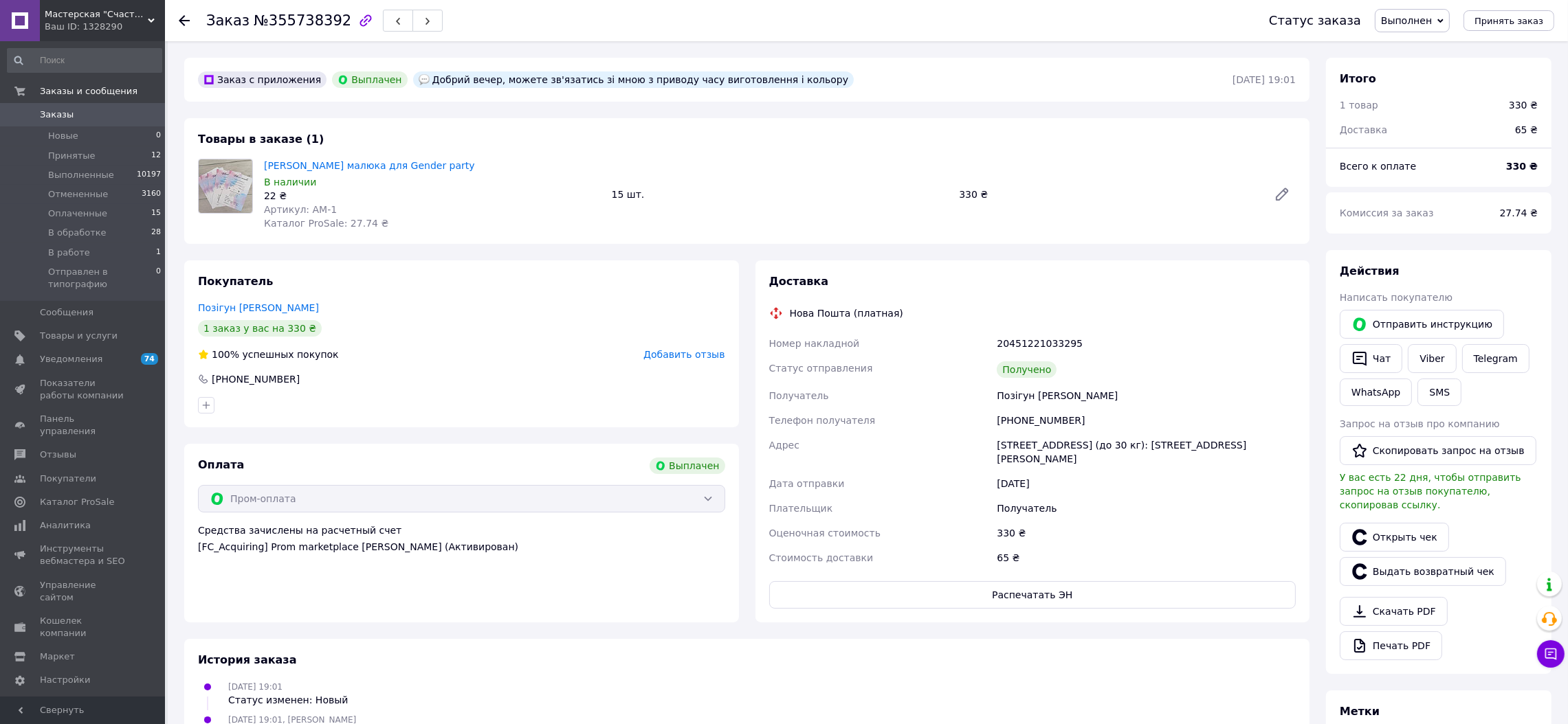
scroll to position [19, 0]
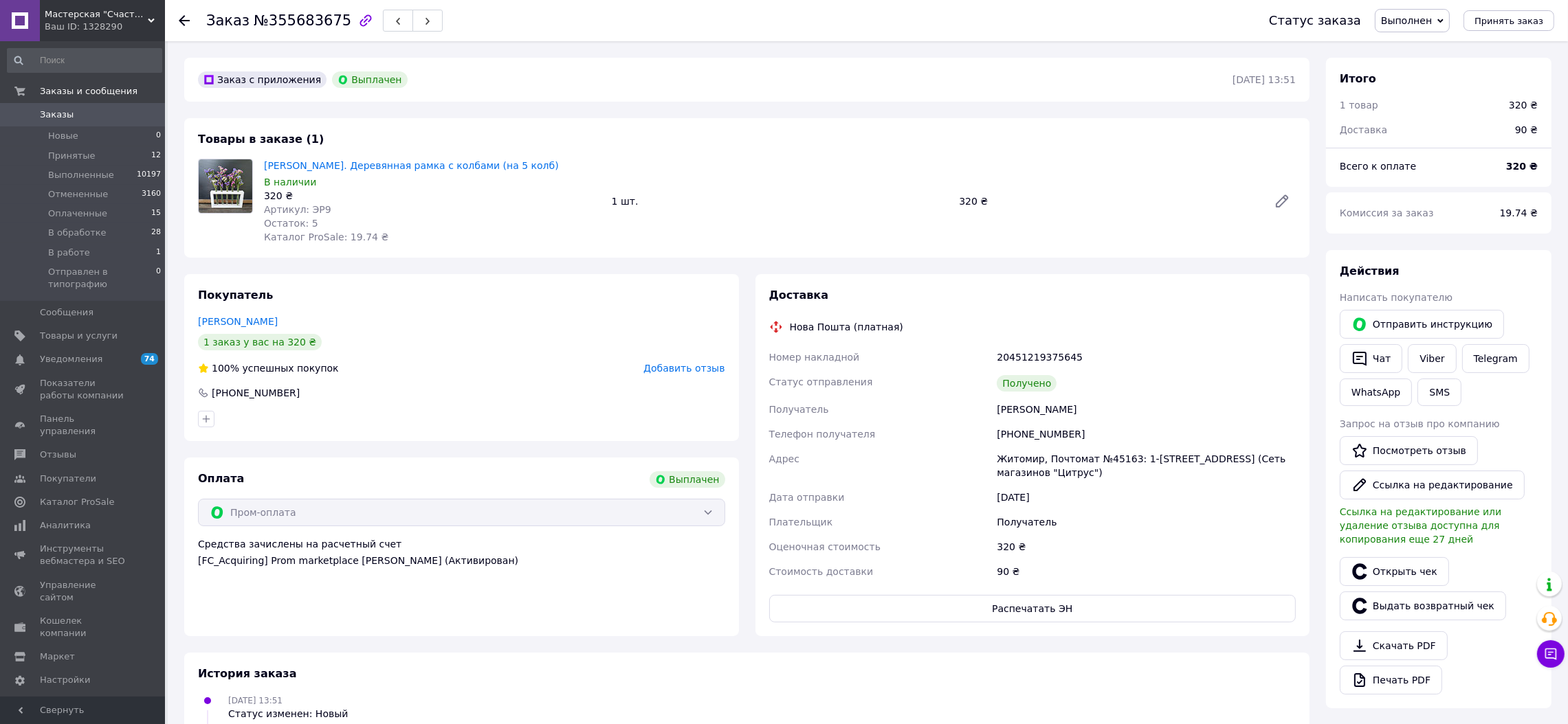
scroll to position [19, 0]
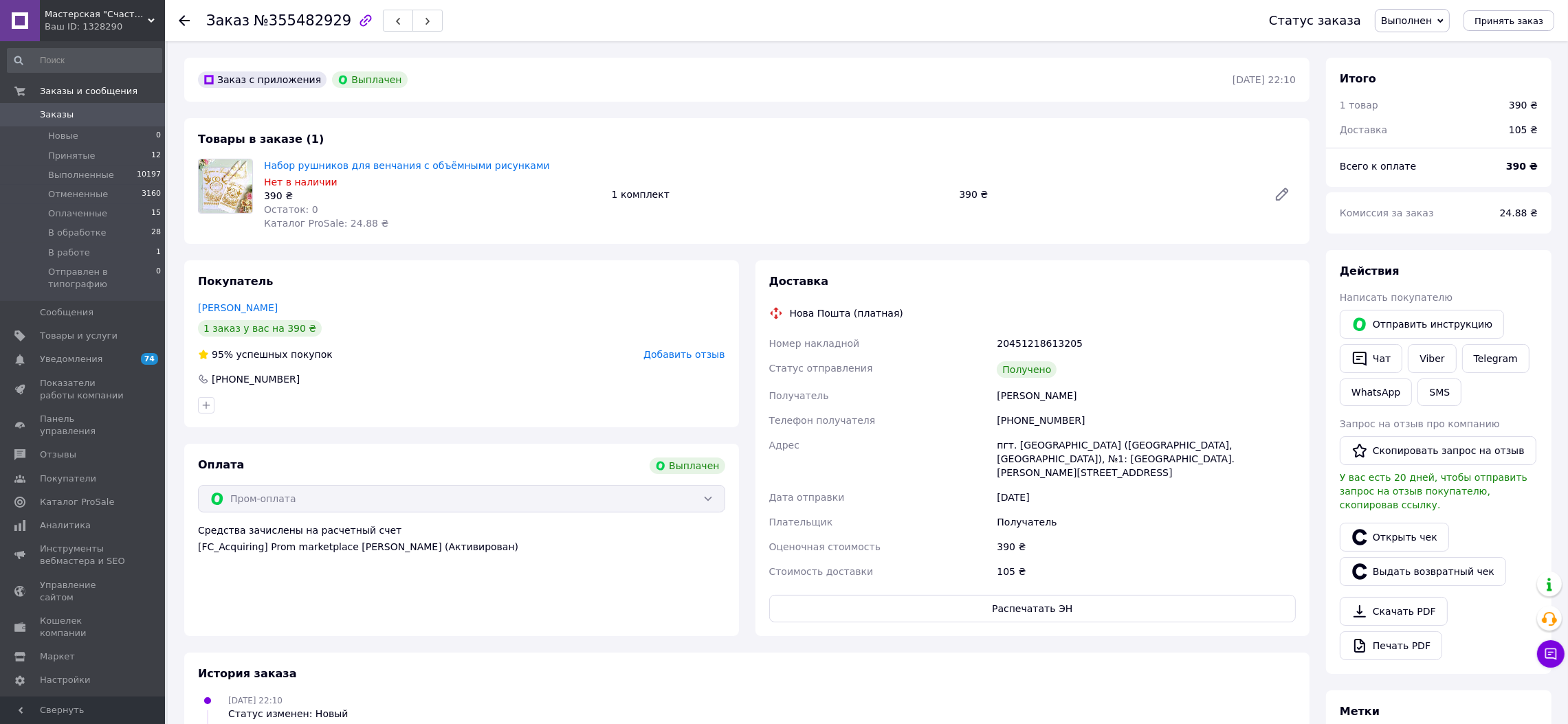
scroll to position [5, 0]
